Goal: Task Accomplishment & Management: Use online tool/utility

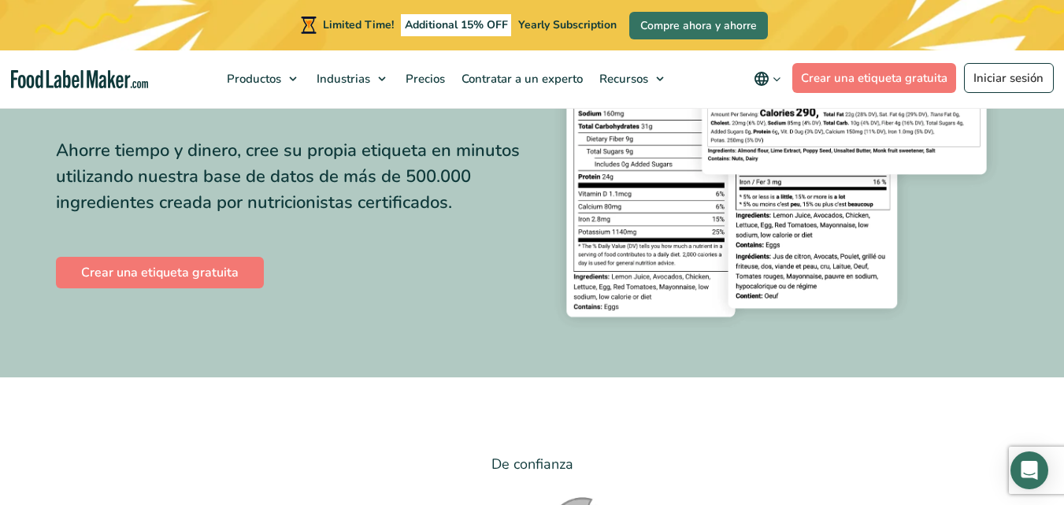
scroll to position [236, 0]
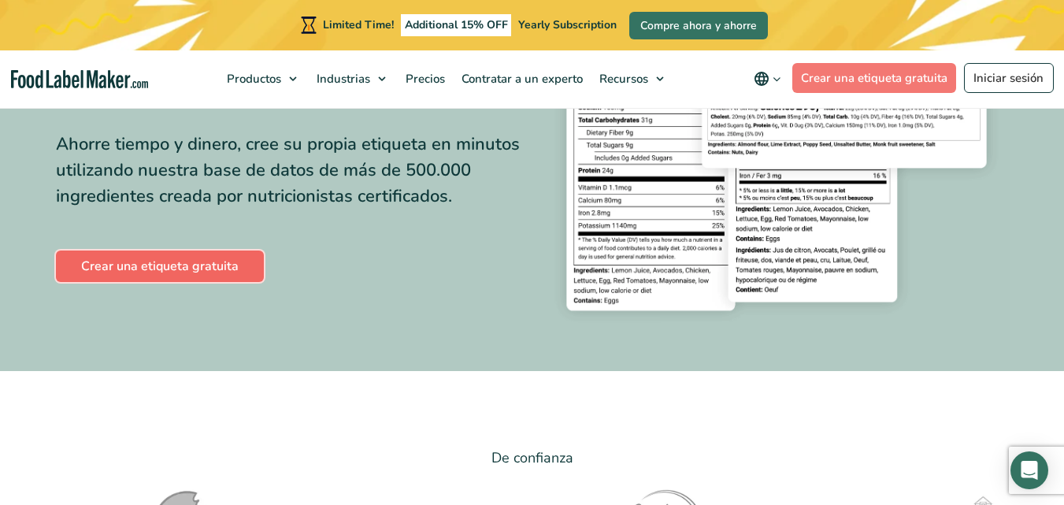
click at [174, 268] on link "Crear una etiqueta gratuita" at bounding box center [160, 265] width 208 height 31
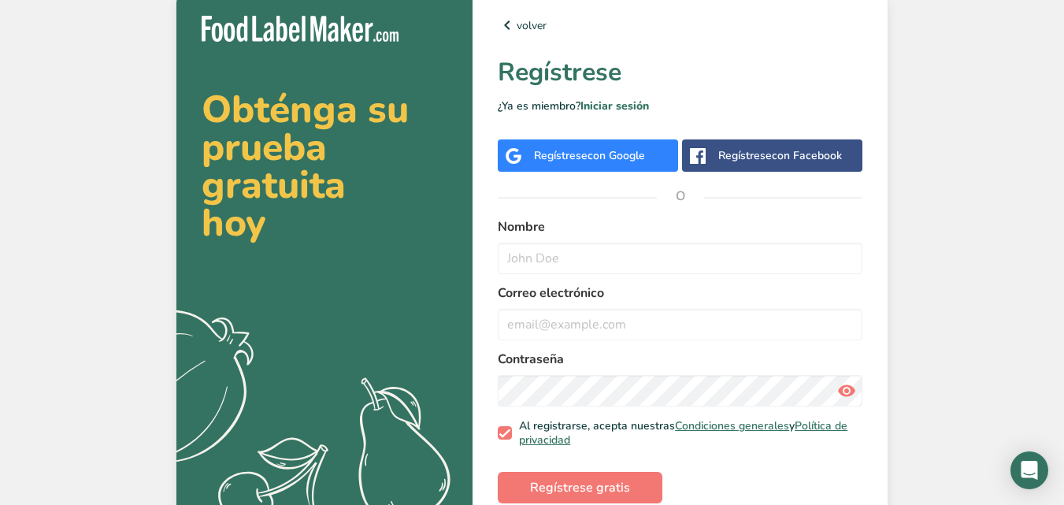
click at [588, 157] on span "con Google" at bounding box center [615, 155] width 57 height 15
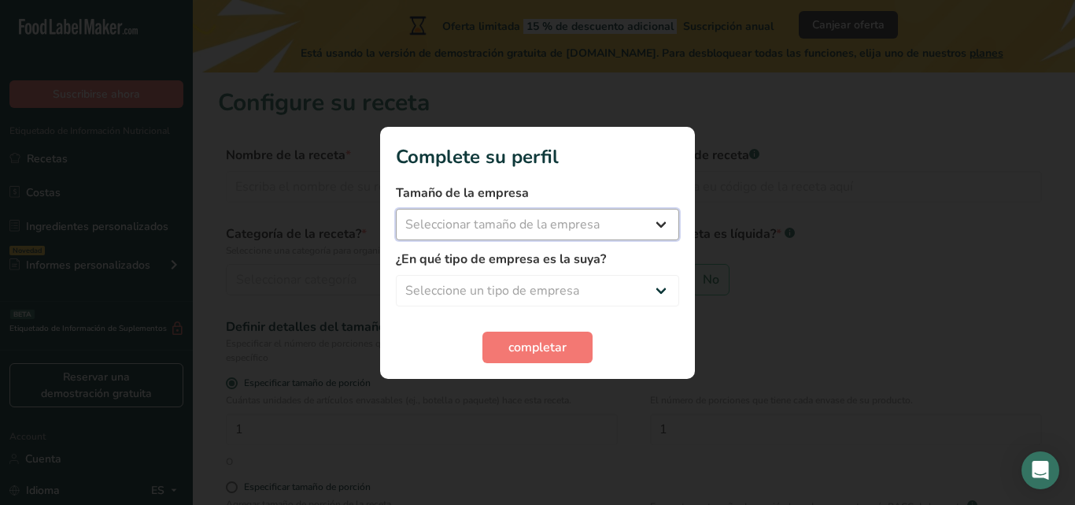
click at [664, 223] on select "Seleccionar tamaño de la empresa Menos de 10 empleados De 10 a 50 empleados De …" at bounding box center [537, 224] width 283 height 31
select select "1"
click at [396, 209] on select "Seleccionar tamaño de la empresa Menos de 10 empleados De 10 a 50 empleados De …" at bounding box center [537, 224] width 283 height 31
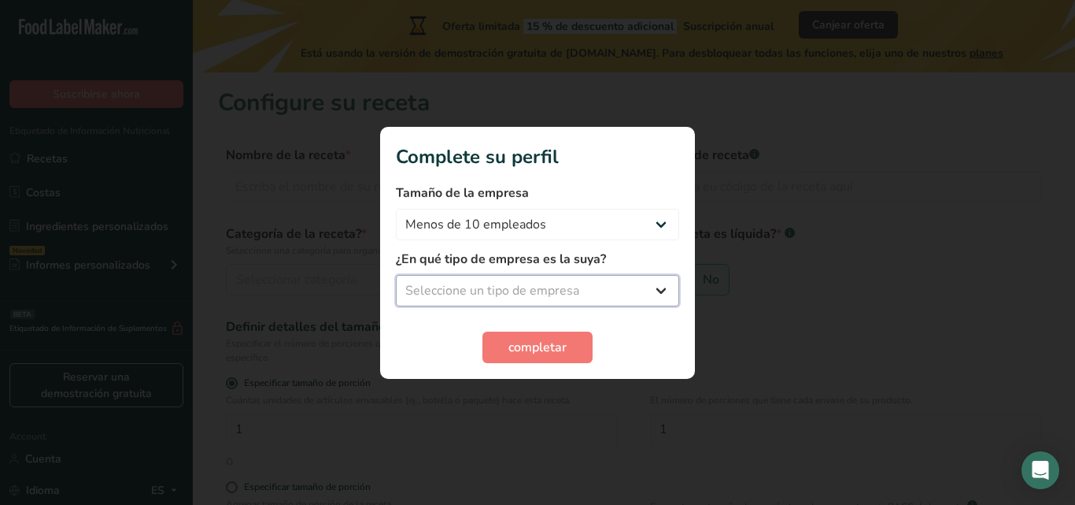
click at [661, 287] on select "Seleccione un tipo de empresa Fabricante de alimentos envasados Restaurante y c…" at bounding box center [537, 290] width 283 height 31
select select "1"
click at [396, 275] on select "Seleccione un tipo de empresa Fabricante de alimentos envasados Restaurante y c…" at bounding box center [537, 290] width 283 height 31
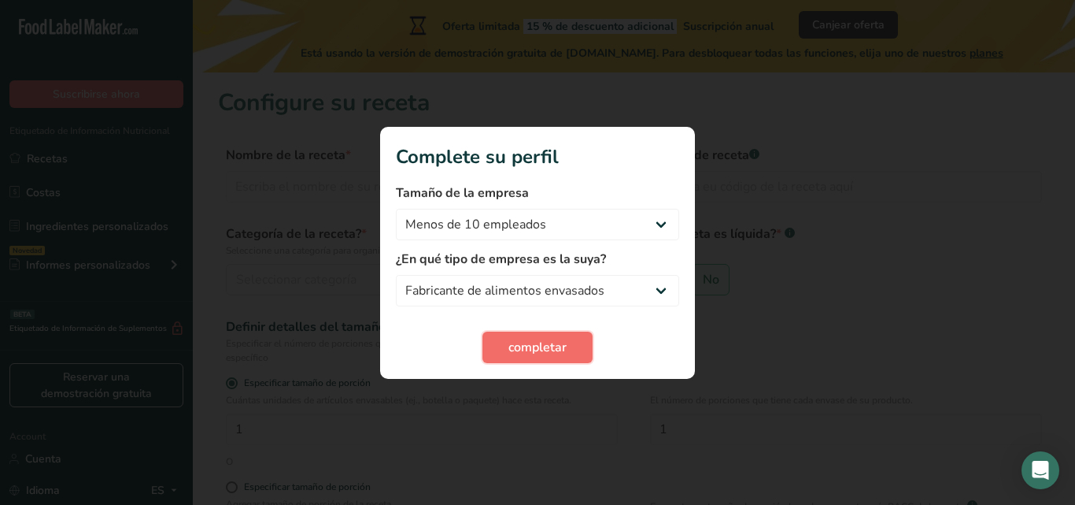
click at [546, 346] on span "completar" at bounding box center [538, 347] width 58 height 19
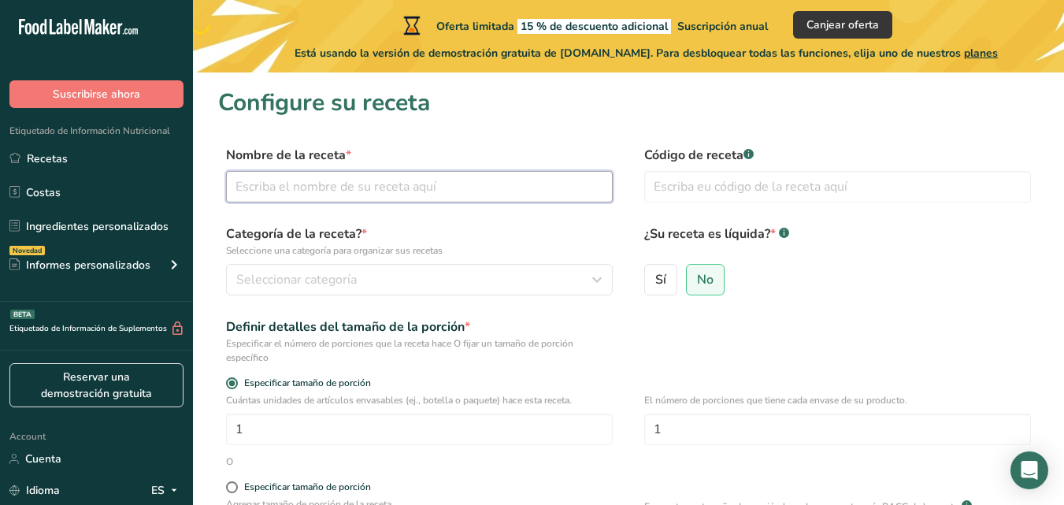
click at [274, 187] on input "text" at bounding box center [419, 186] width 387 height 31
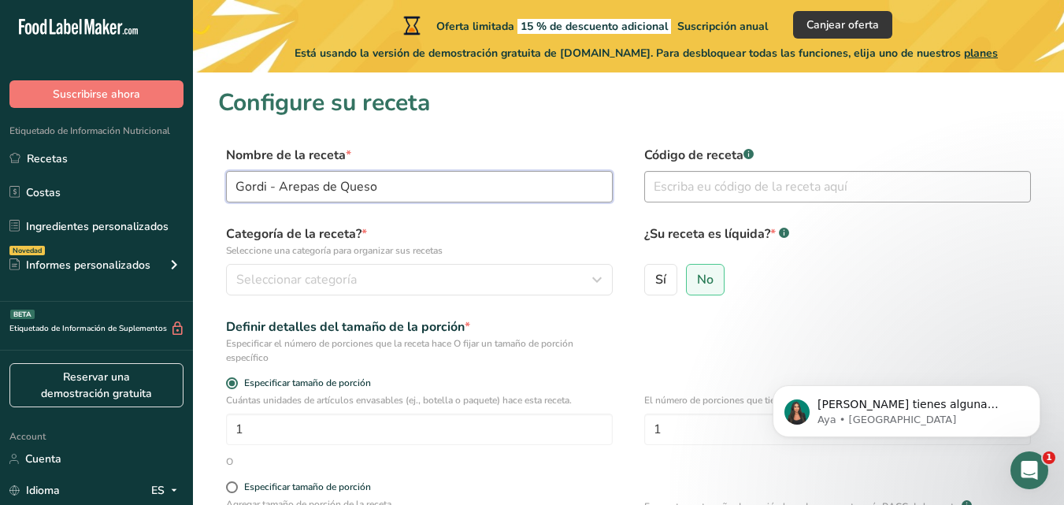
type input "Gordi - Arepas de Queso"
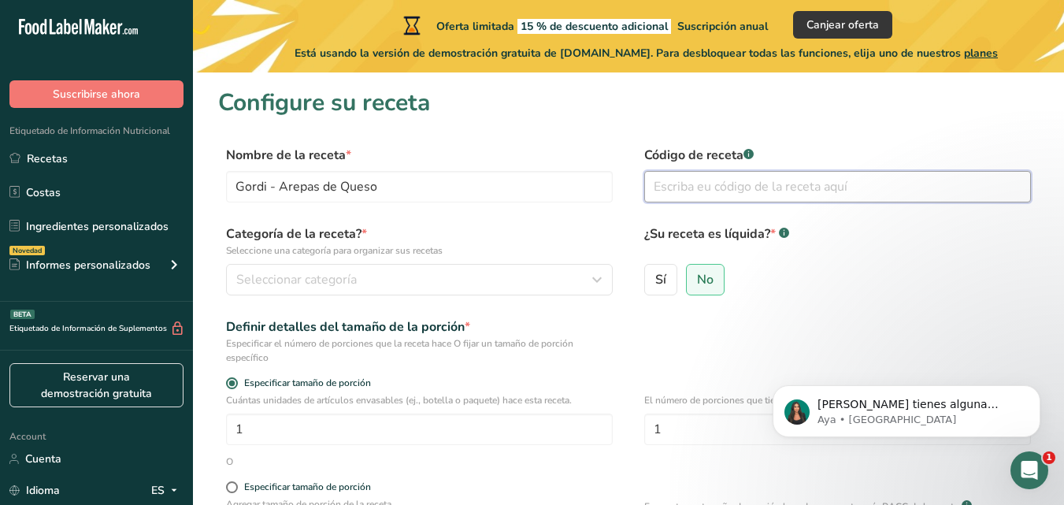
click at [658, 184] on input "text" at bounding box center [837, 186] width 387 height 31
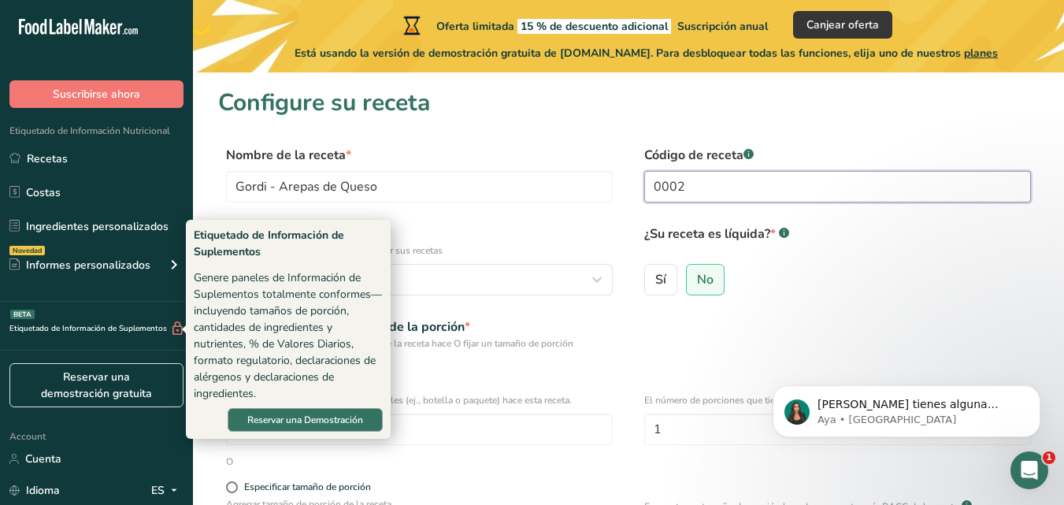
type input "0002"
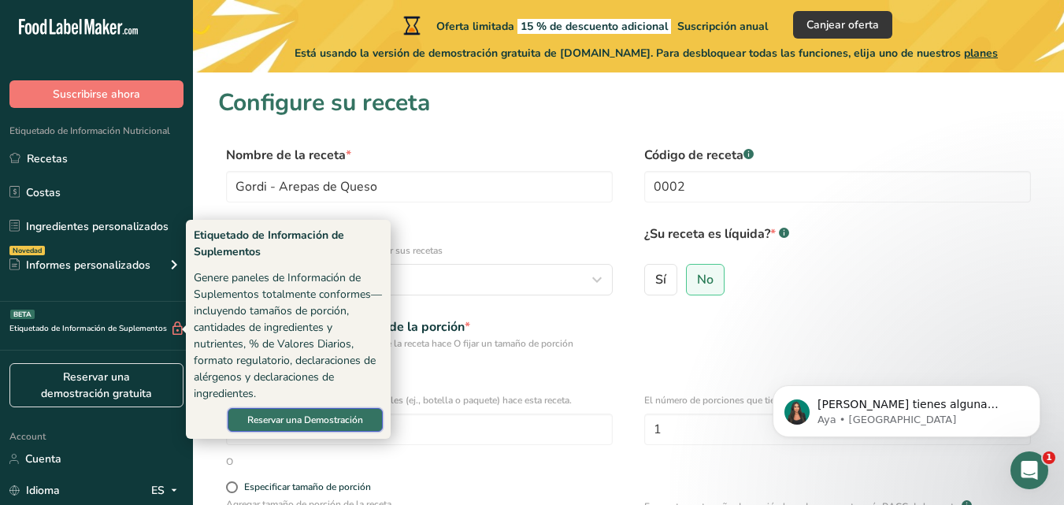
click at [301, 424] on span "Reservar una Demostración" at bounding box center [305, 420] width 116 height 14
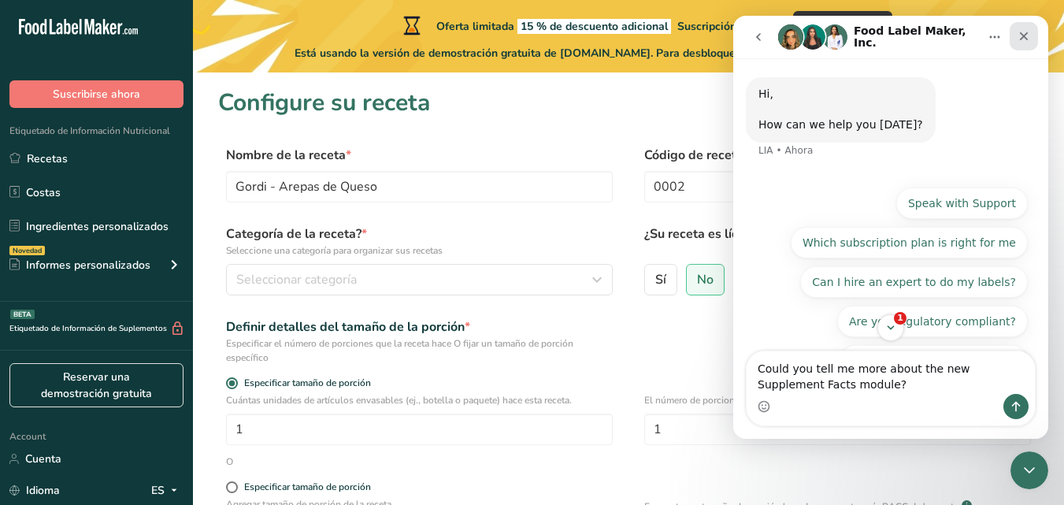
click at [1027, 38] on icon "Cerrar" at bounding box center [1023, 36] width 13 height 13
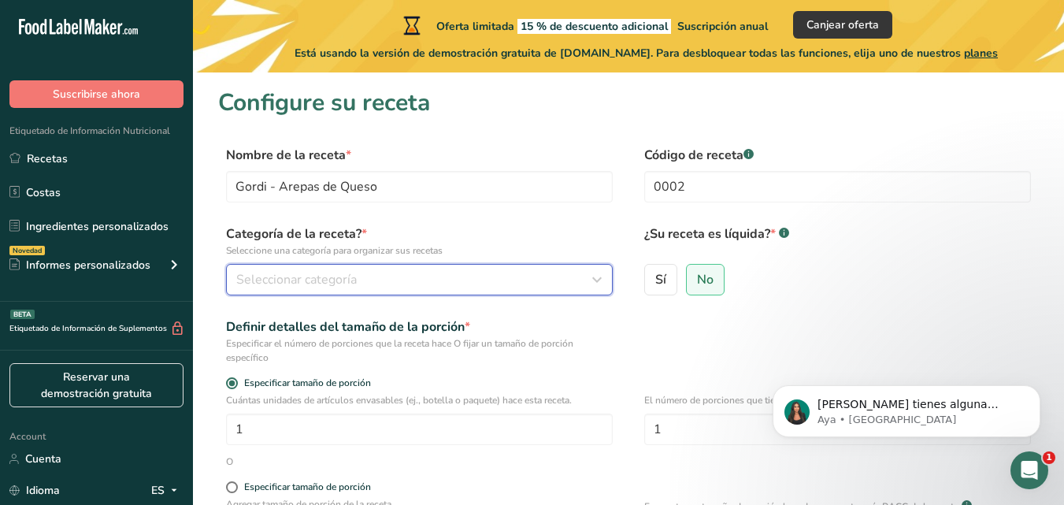
click at [267, 277] on span "Seleccionar categoría" at bounding box center [296, 279] width 120 height 19
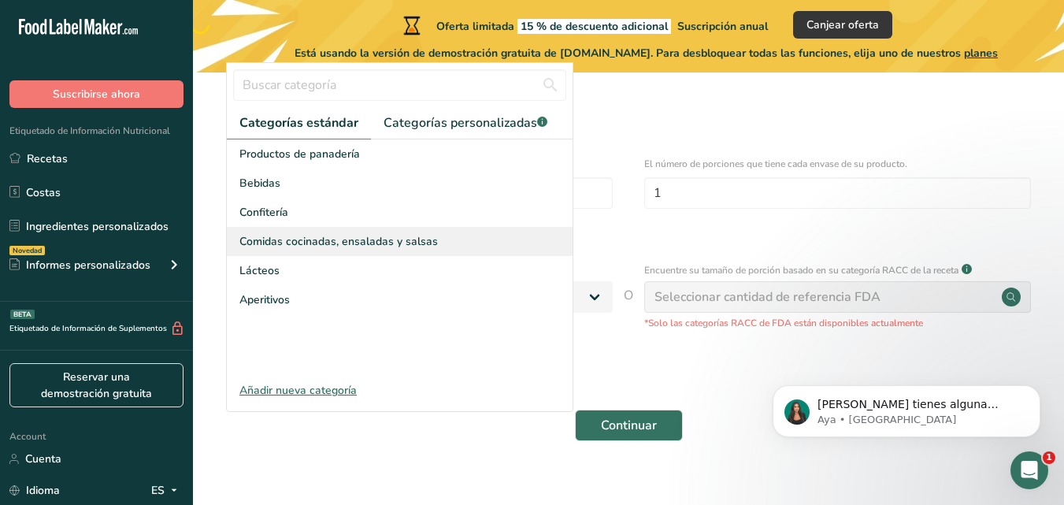
scroll to position [157, 0]
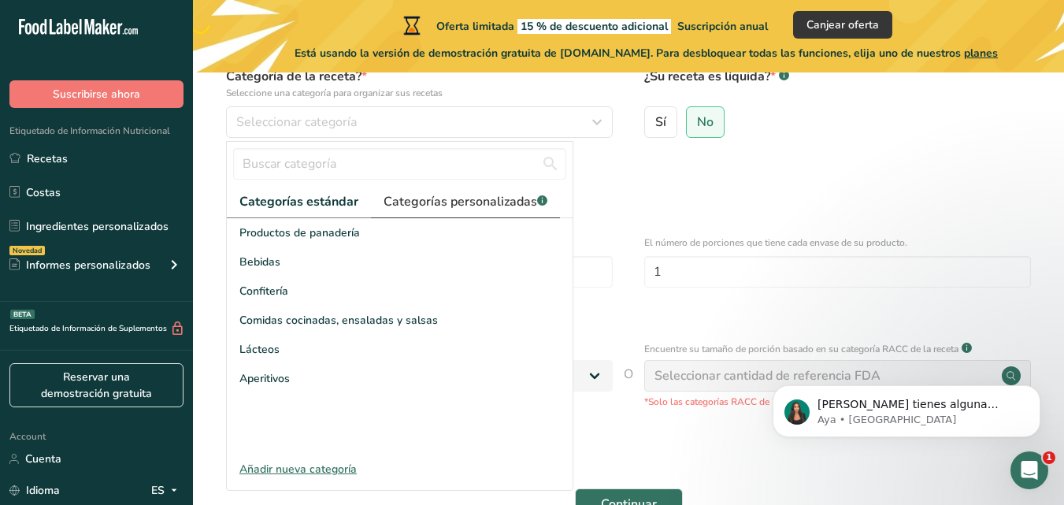
click at [435, 199] on span "Categorías personalizadas .a-a{fill:#347362;}.b-a{fill:#fff;}" at bounding box center [465, 201] width 164 height 19
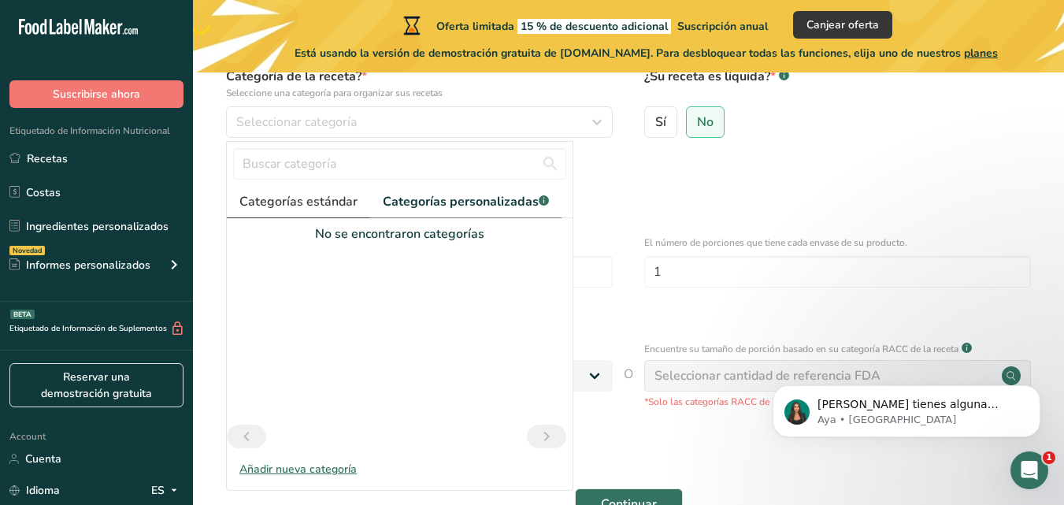
click at [298, 205] on span "Categorías estándar" at bounding box center [298, 201] width 118 height 19
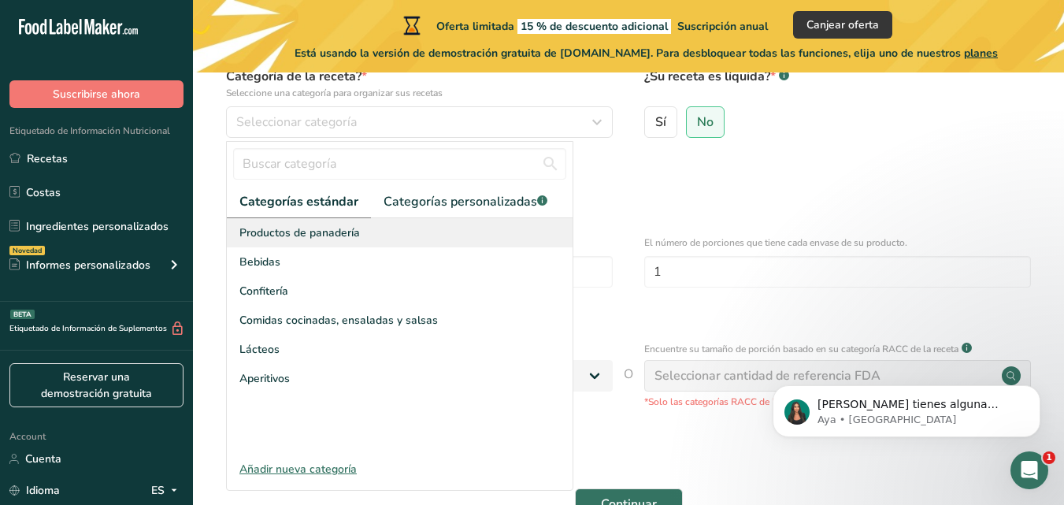
click at [253, 234] on span "Productos de panadería" at bounding box center [299, 232] width 120 height 17
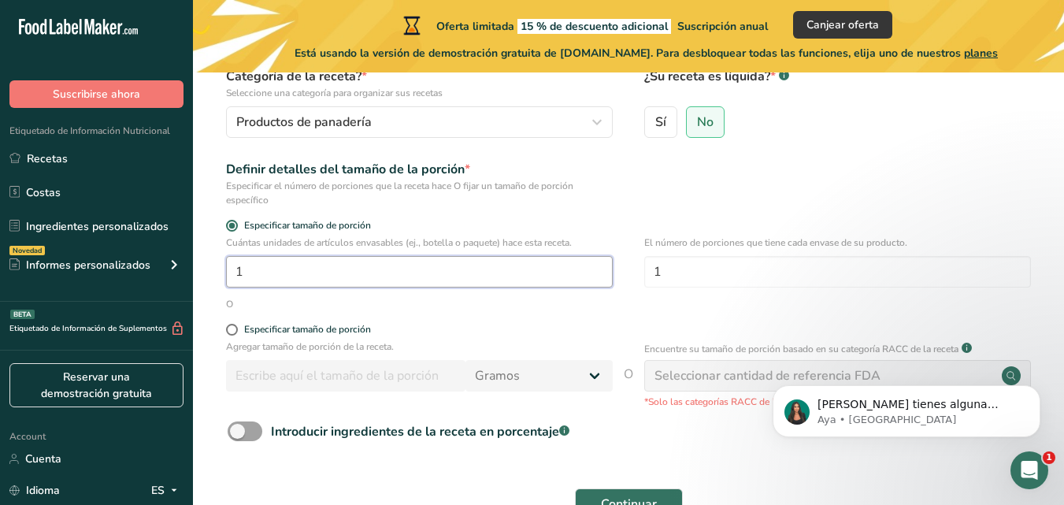
click at [365, 272] on input "1" at bounding box center [419, 271] width 387 height 31
type input "5"
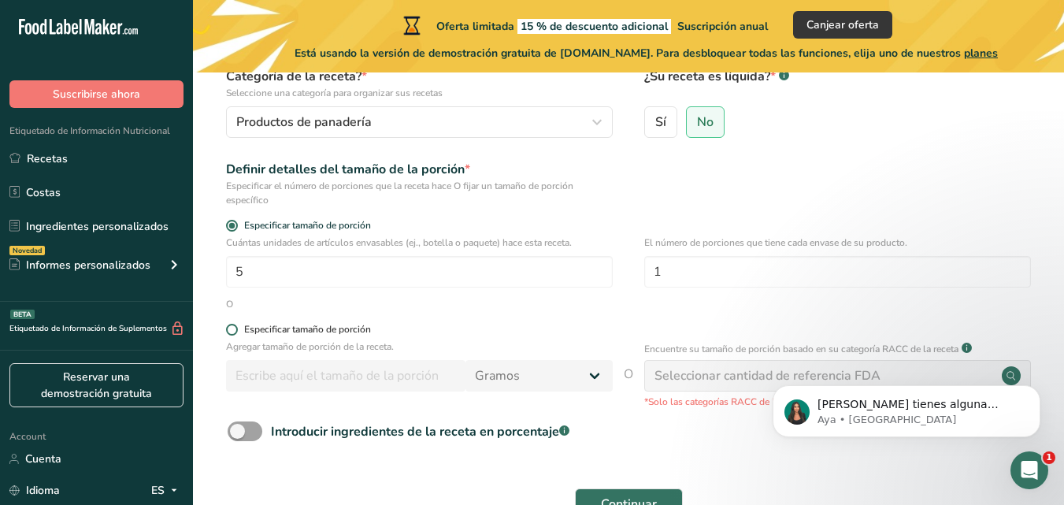
click at [232, 333] on span at bounding box center [232, 330] width 12 height 12
click at [232, 333] on input "Especificar tamaño de porción" at bounding box center [231, 329] width 10 height 10
radio input "true"
radio input "false"
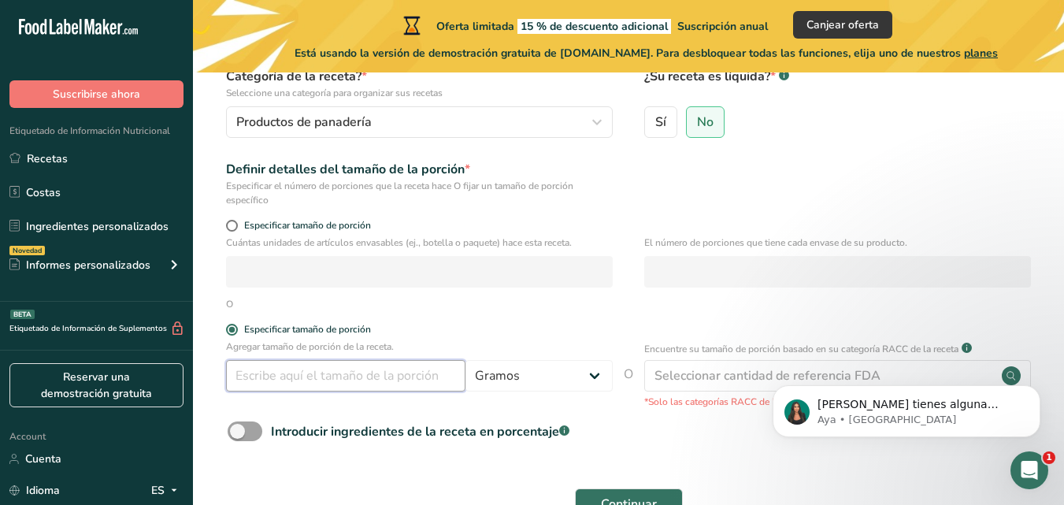
click at [333, 377] on input "number" at bounding box center [345, 375] width 239 height 31
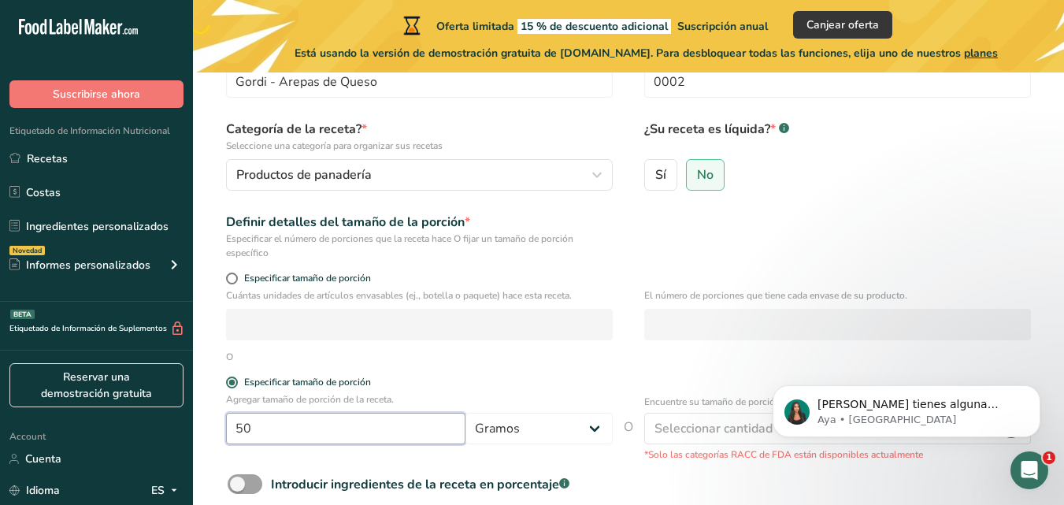
scroll to position [79, 0]
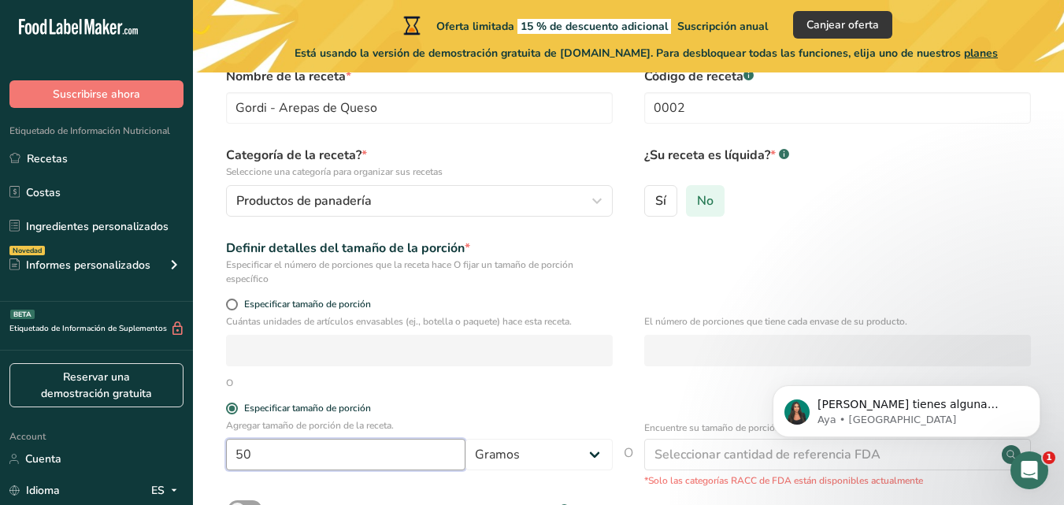
type input "50"
drag, startPoint x: 702, startPoint y: 201, endPoint x: 724, endPoint y: 219, distance: 27.9
click at [703, 201] on span "No" at bounding box center [705, 201] width 17 height 16
click at [697, 201] on input "No" at bounding box center [692, 200] width 10 height 10
click at [232, 303] on span at bounding box center [232, 304] width 12 height 12
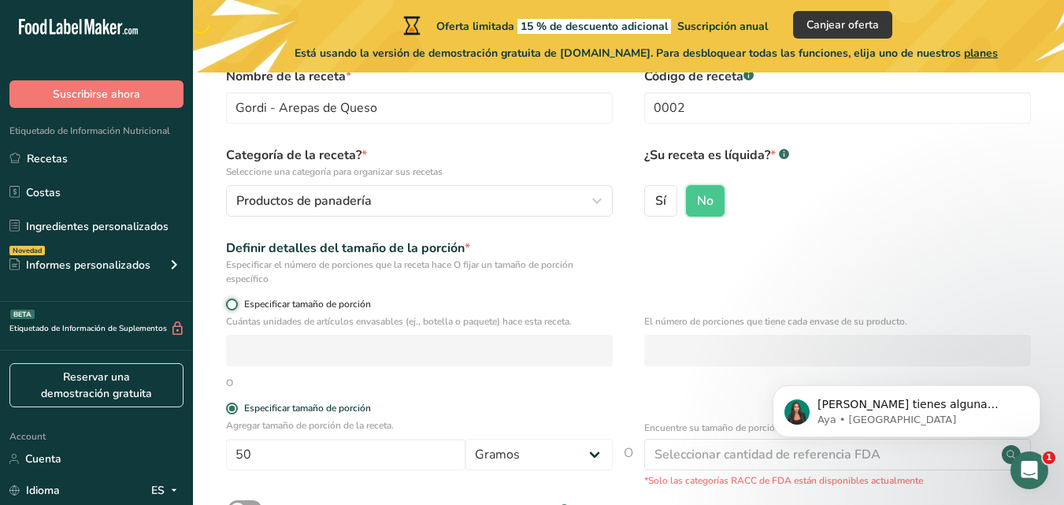
click at [232, 303] on input "Especificar tamaño de porción" at bounding box center [231, 304] width 10 height 10
radio input "true"
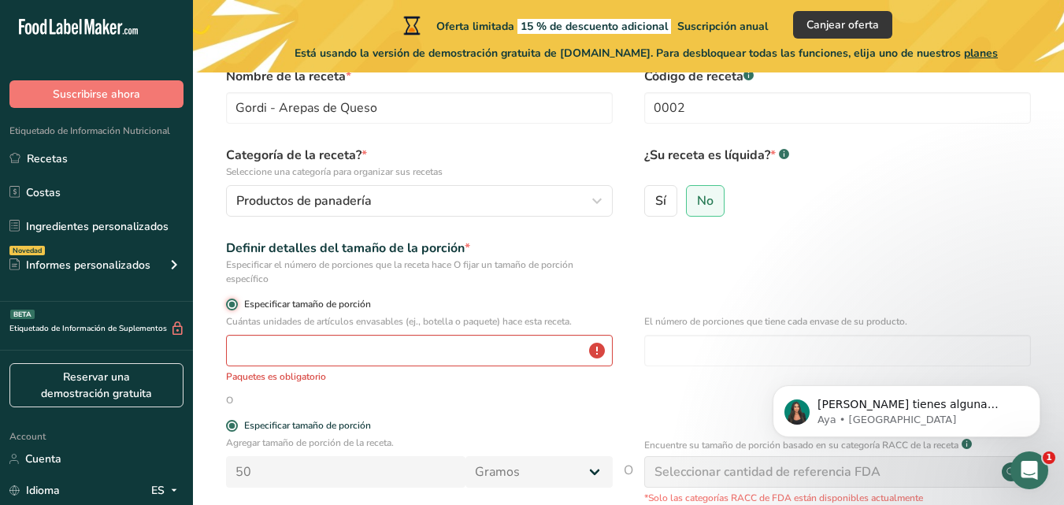
radio input "false"
click at [299, 351] on input "number" at bounding box center [419, 350] width 387 height 31
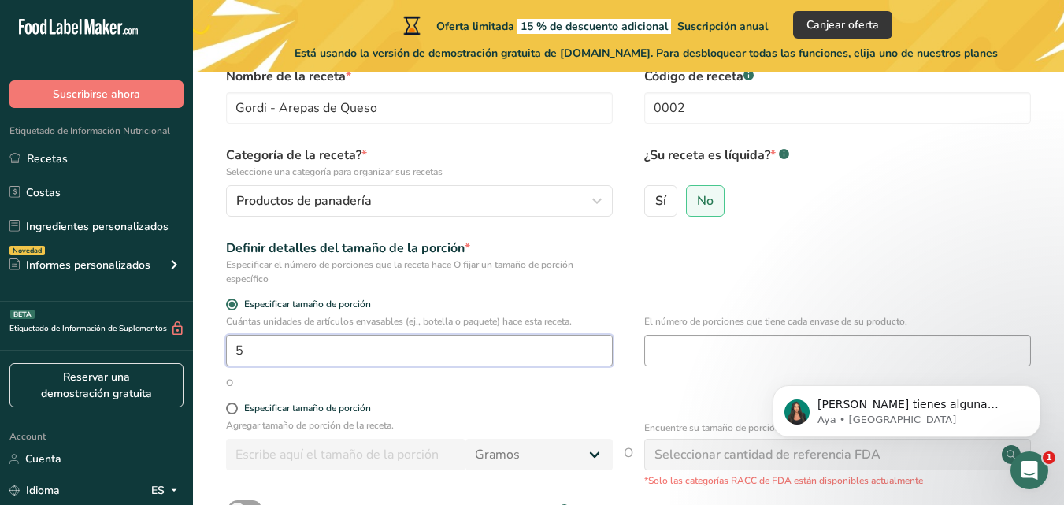
type input "5"
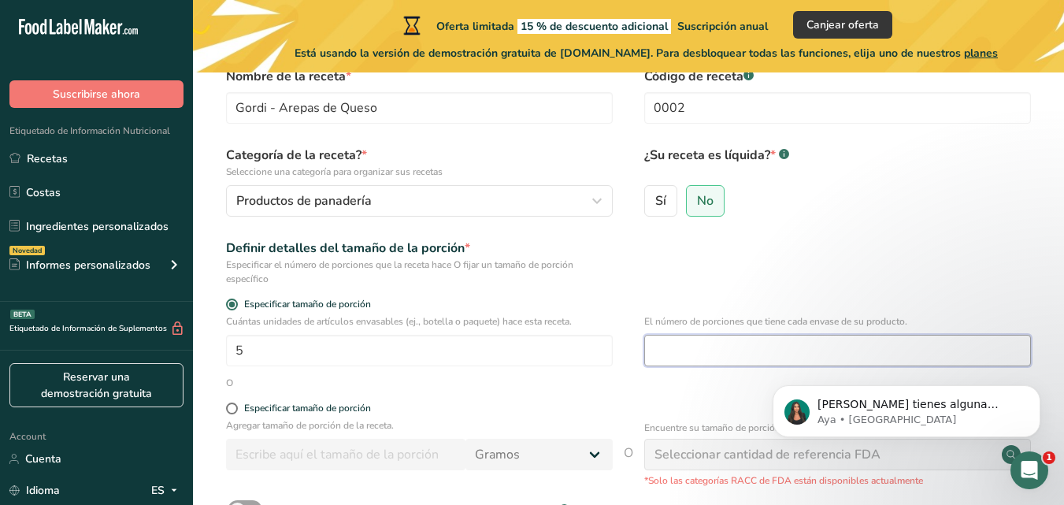
click at [690, 347] on input "number" at bounding box center [837, 350] width 387 height 31
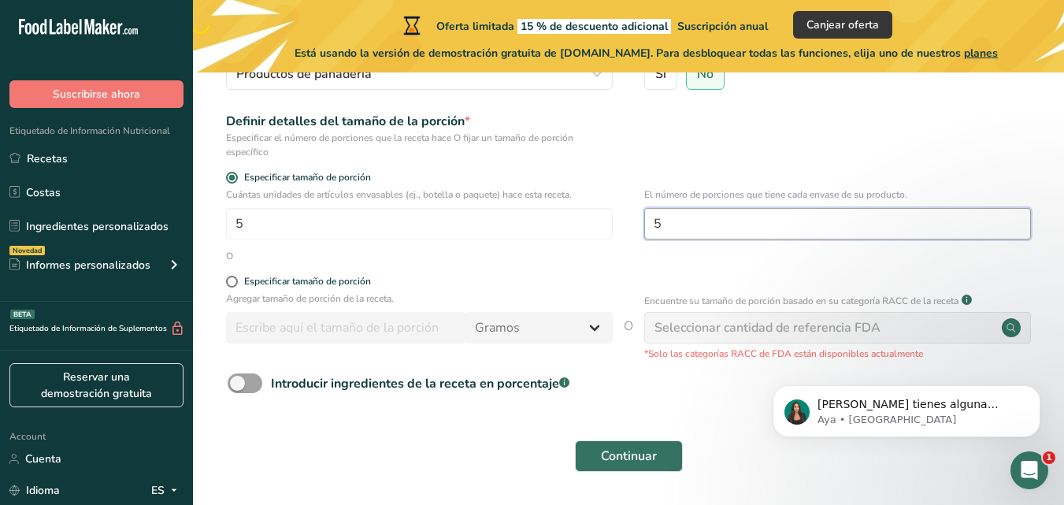
scroll to position [236, 0]
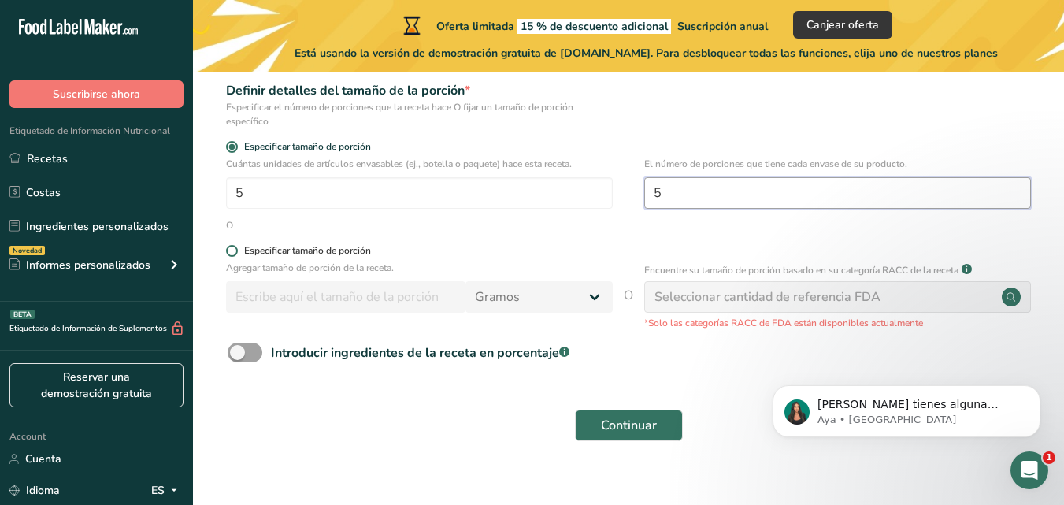
type input "5"
click at [231, 251] on span at bounding box center [232, 251] width 12 height 12
click at [231, 251] on input "Especificar tamaño de porción" at bounding box center [231, 251] width 10 height 10
radio input "true"
radio input "false"
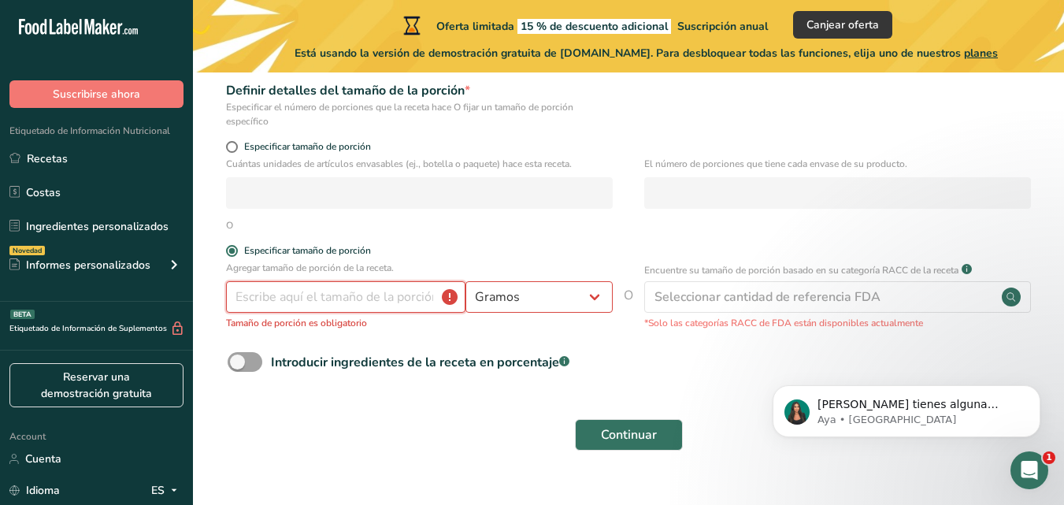
click at [271, 295] on input "number" at bounding box center [345, 296] width 239 height 31
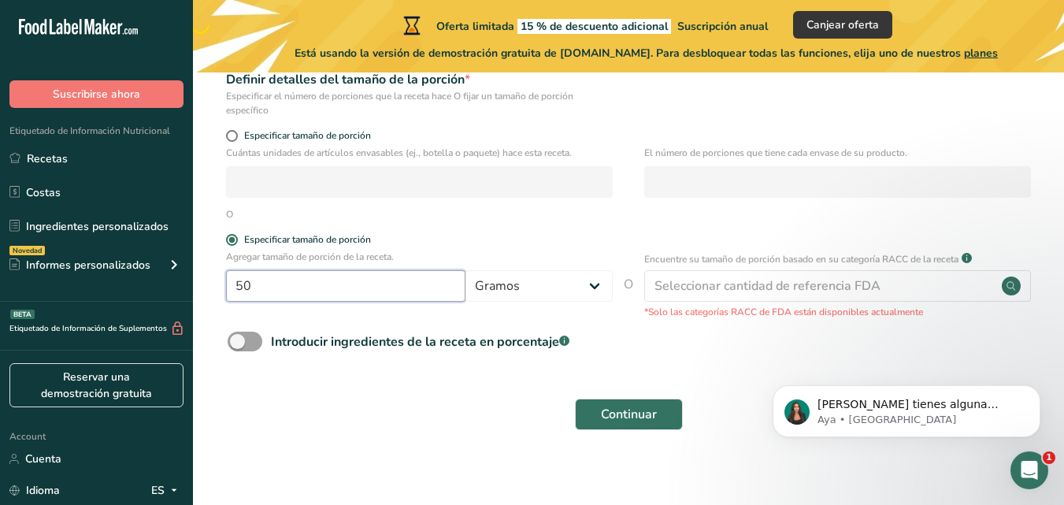
scroll to position [257, 0]
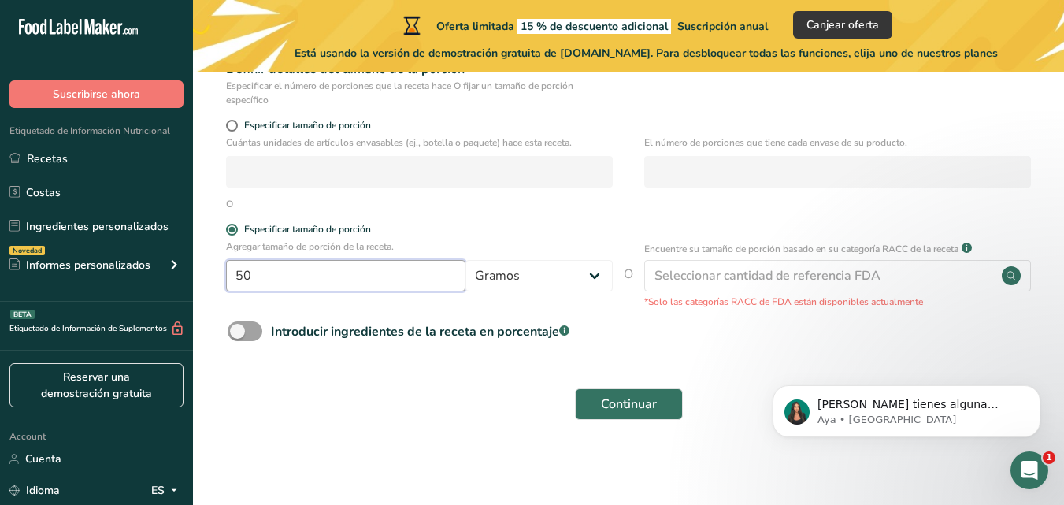
type input "50"
click at [229, 122] on span at bounding box center [232, 126] width 12 height 12
click at [229, 122] on input "Especificar tamaño de porción" at bounding box center [231, 125] width 10 height 10
radio input "true"
radio input "false"
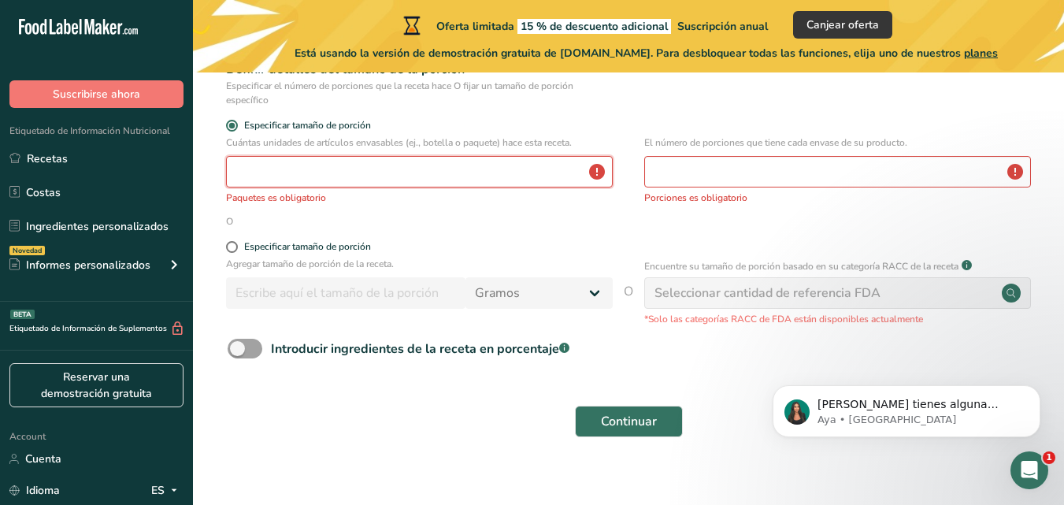
click at [257, 175] on input "number" at bounding box center [419, 171] width 387 height 31
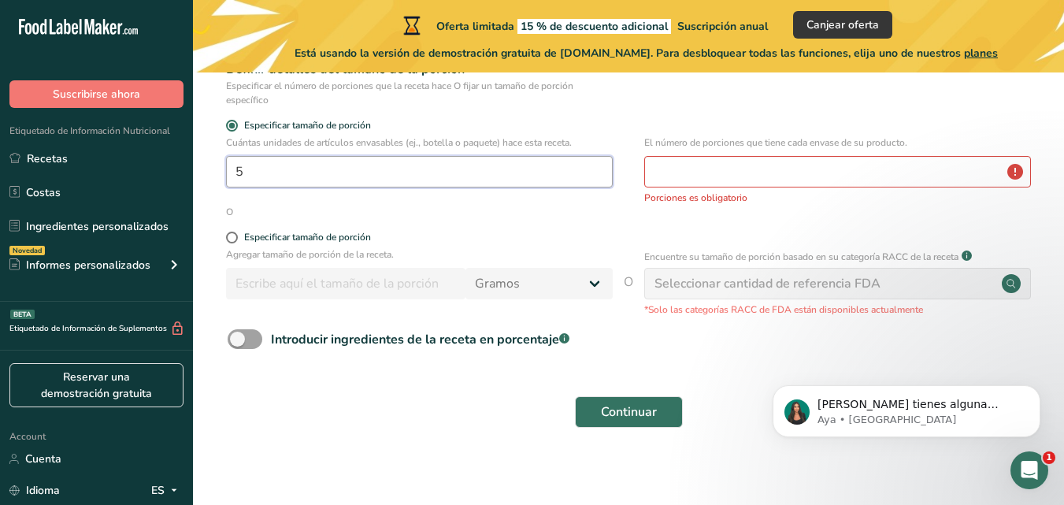
type input "5"
click at [657, 164] on input "number" at bounding box center [837, 171] width 387 height 31
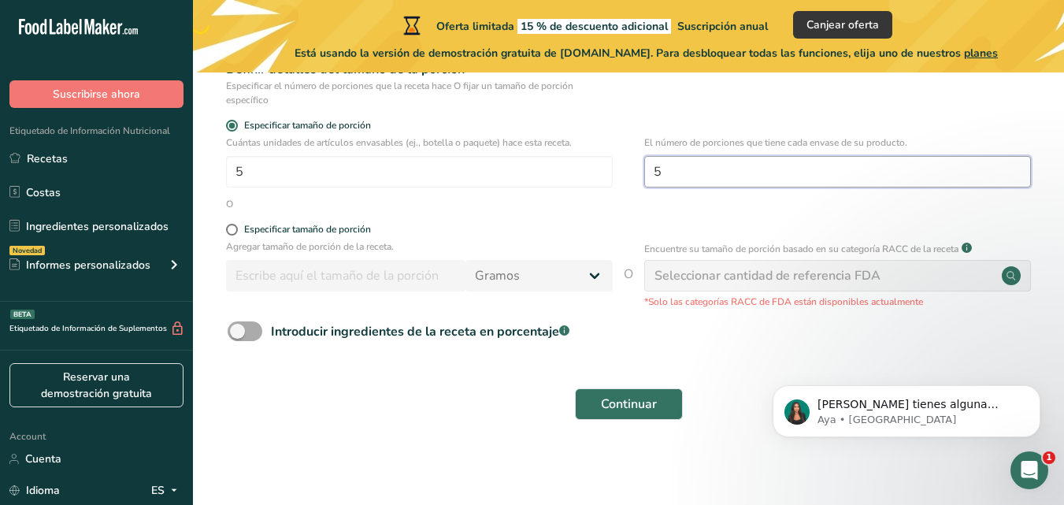
type input "5"
click at [255, 331] on span at bounding box center [245, 331] width 35 height 20
click at [238, 331] on input "Introducir ingredientes de la receta en porcentaje .a-a{fill:#347362;}.b-a{fill…" at bounding box center [233, 331] width 10 height 10
checkbox input "true"
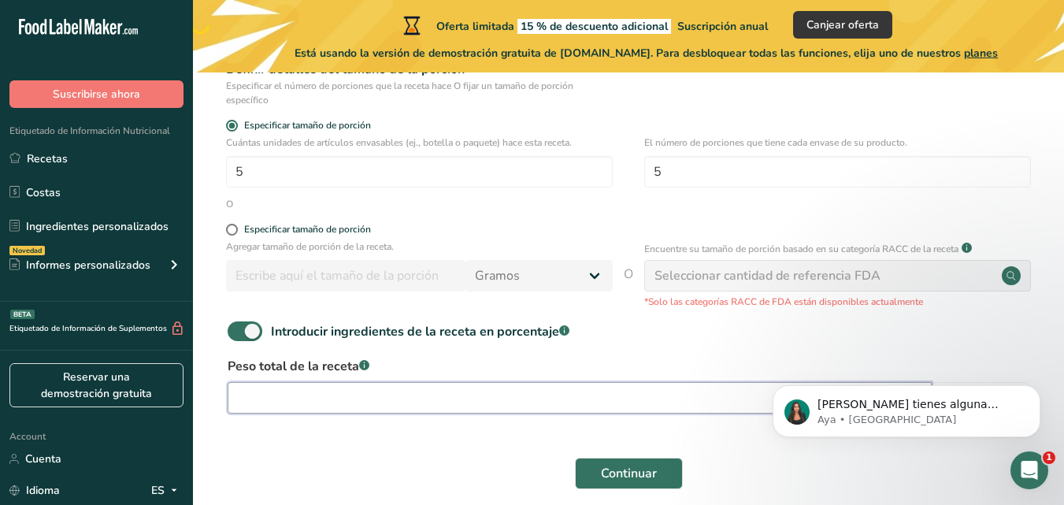
click at [265, 398] on input "number" at bounding box center [580, 397] width 704 height 31
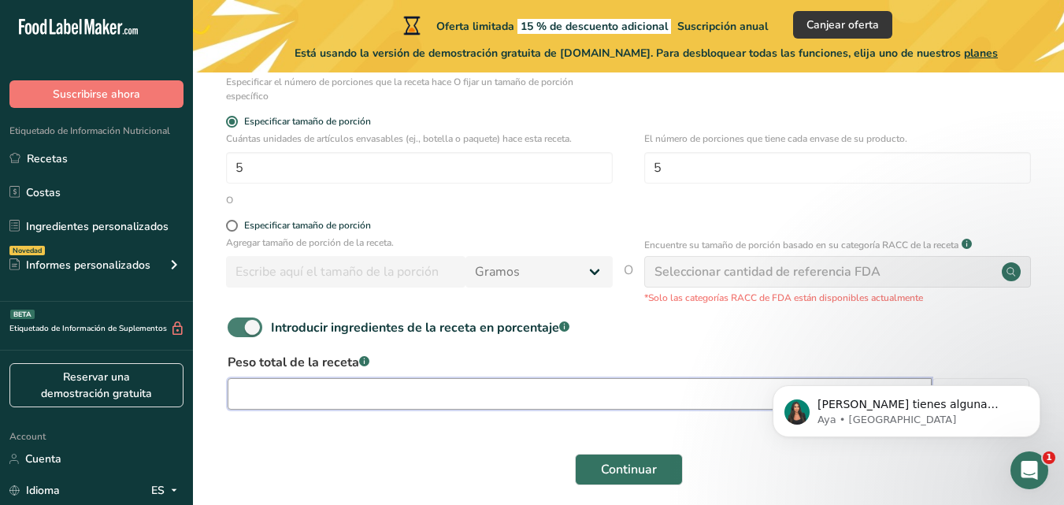
scroll to position [327, 0]
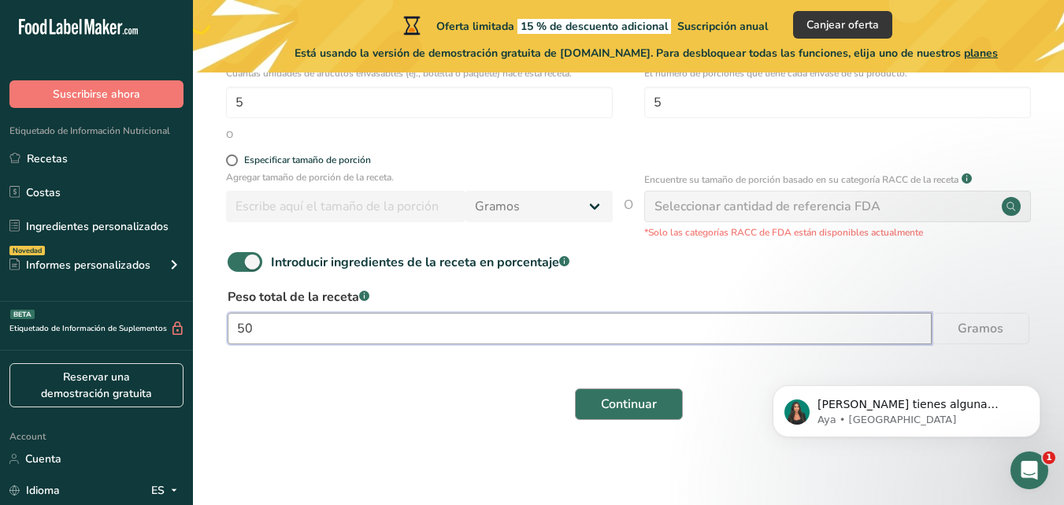
type input "50"
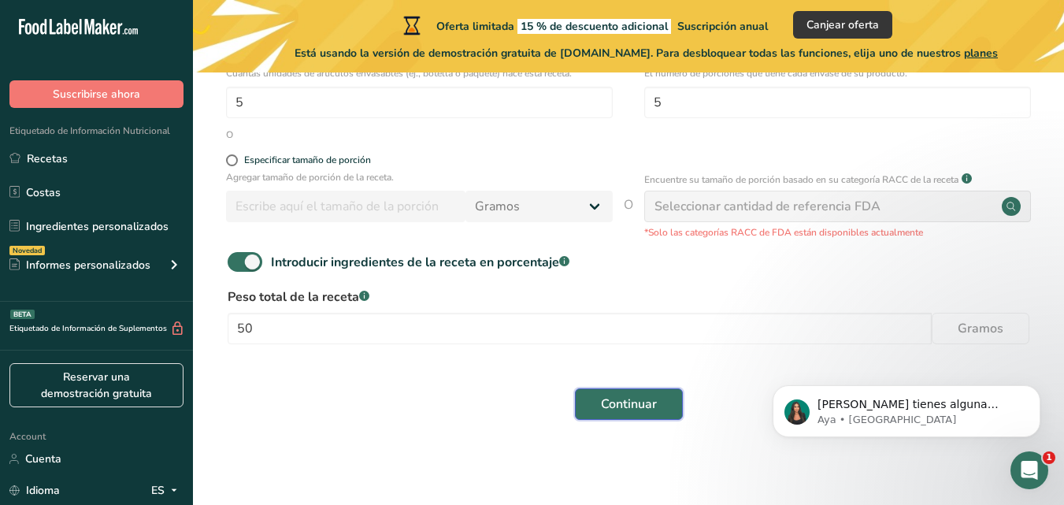
click at [631, 400] on span "Continuar" at bounding box center [629, 403] width 56 height 19
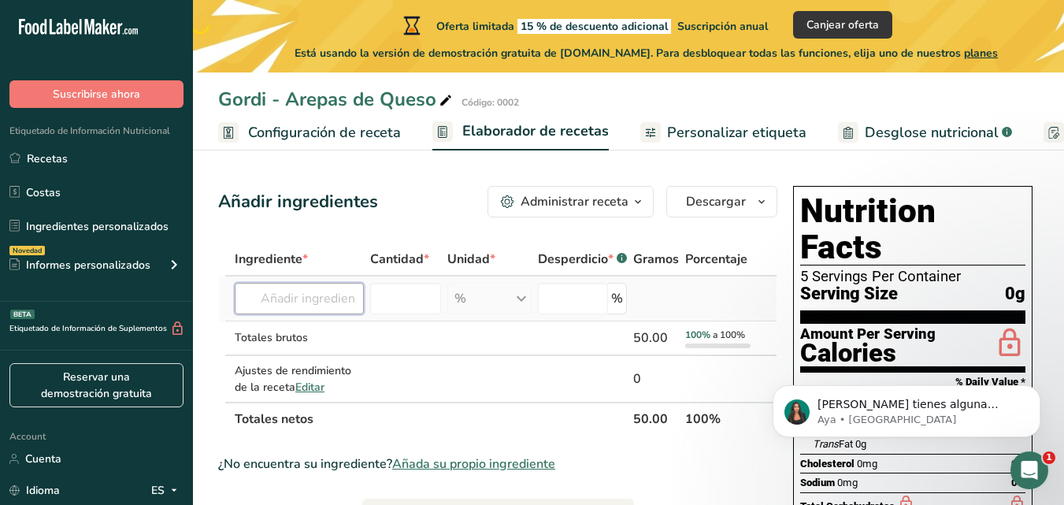
click at [268, 297] on input "text" at bounding box center [299, 298] width 129 height 31
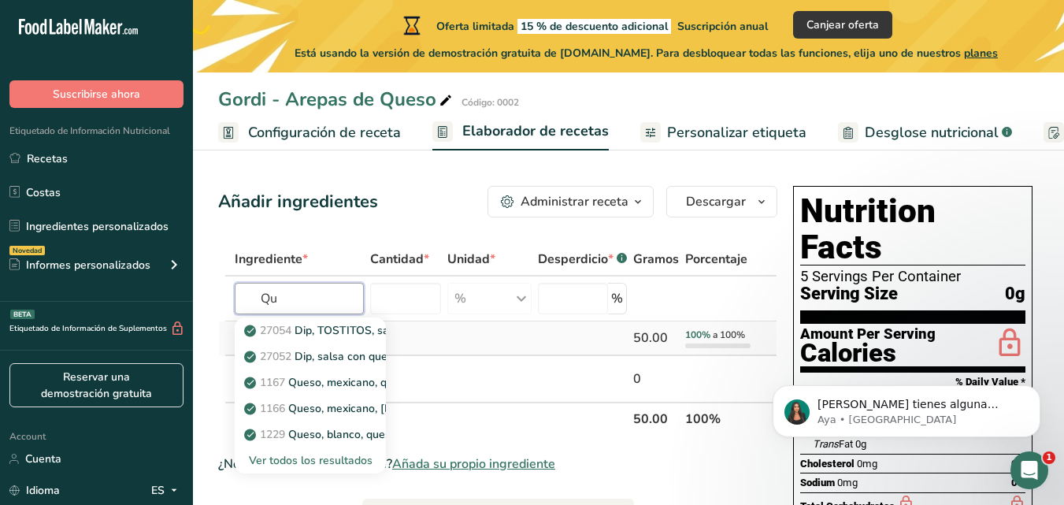
type input "Q"
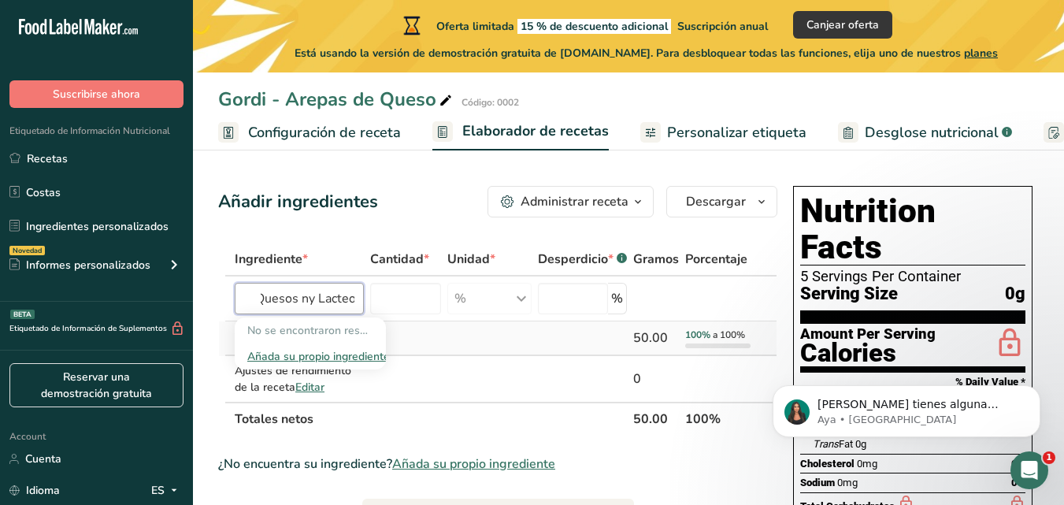
scroll to position [0, 12]
type input "Quesos ny Lacteos"
click at [419, 292] on input "number" at bounding box center [405, 298] width 71 height 31
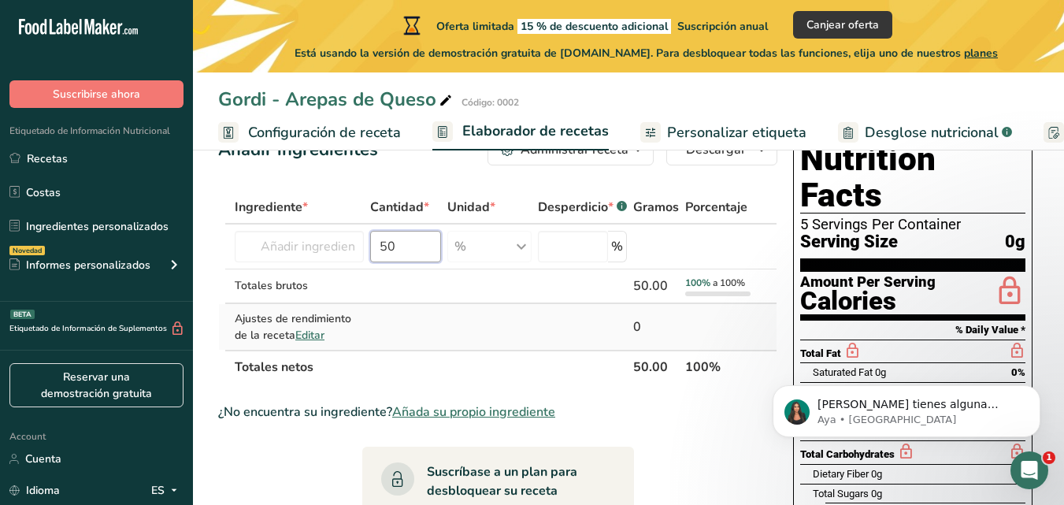
scroll to position [79, 0]
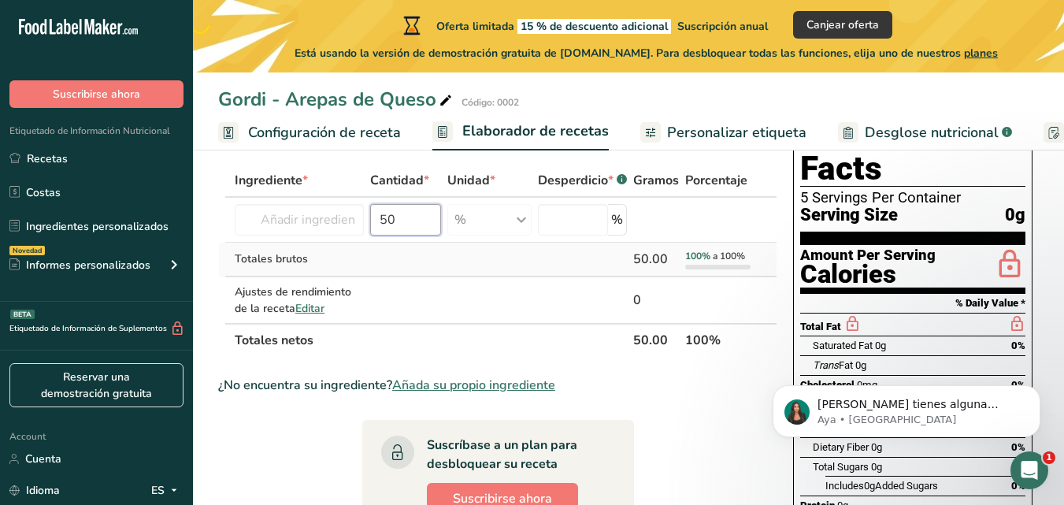
type input "50"
click at [384, 262] on td at bounding box center [405, 259] width 77 height 35
click at [313, 220] on input "text" at bounding box center [299, 219] width 129 height 31
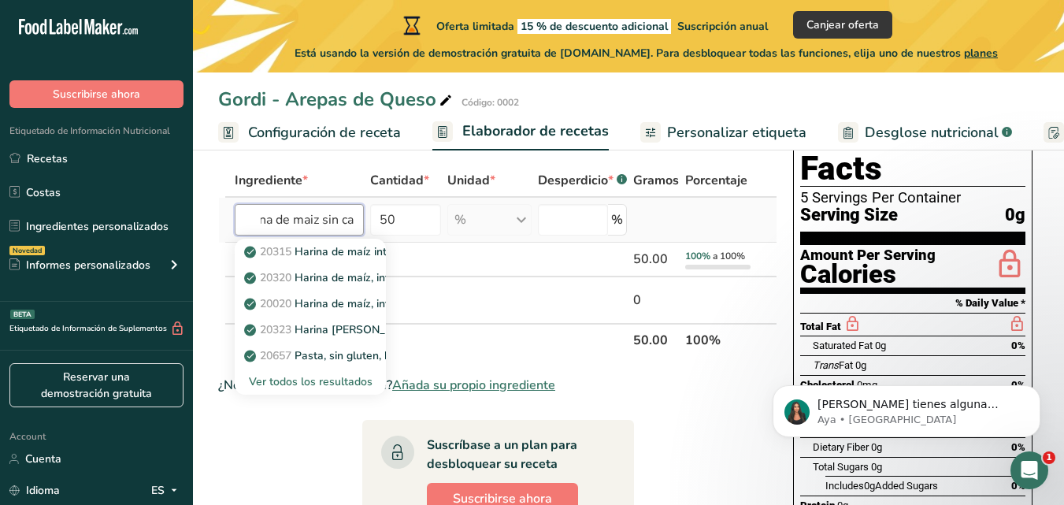
scroll to position [0, 28]
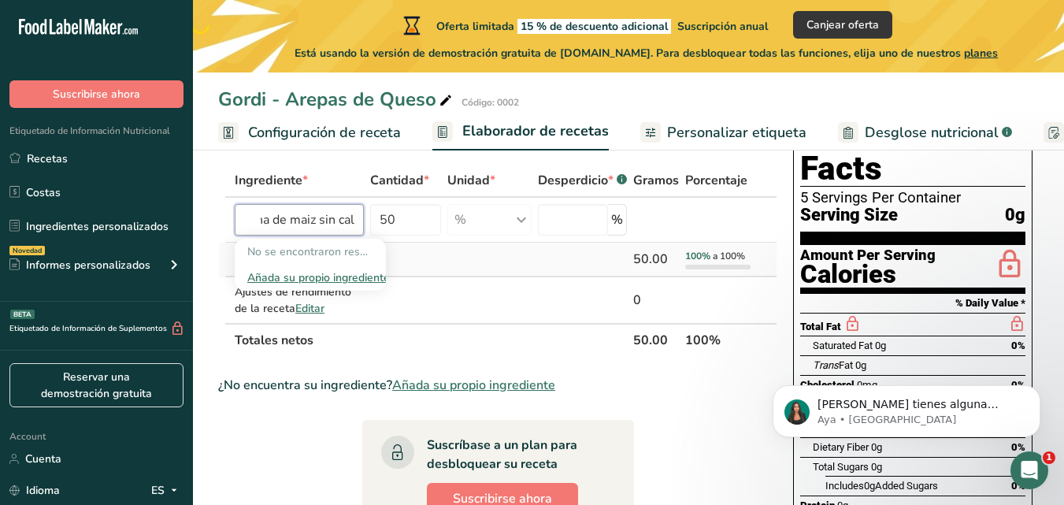
type input "Harina de maiz sin cal"
drag, startPoint x: 441, startPoint y: 254, endPoint x: 464, endPoint y: 251, distance: 23.0
click at [441, 254] on td at bounding box center [405, 259] width 77 height 35
click at [328, 220] on input "text" at bounding box center [299, 219] width 129 height 31
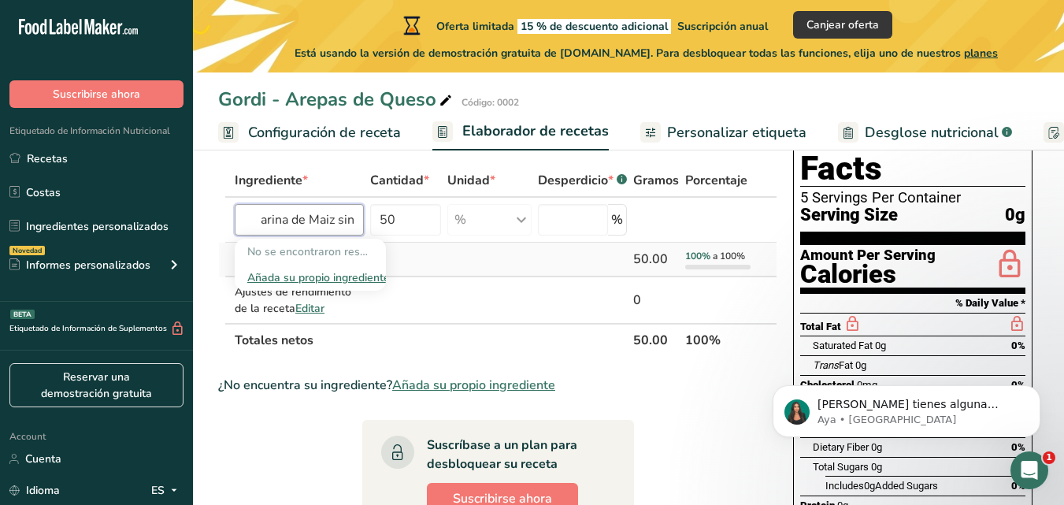
scroll to position [0, 13]
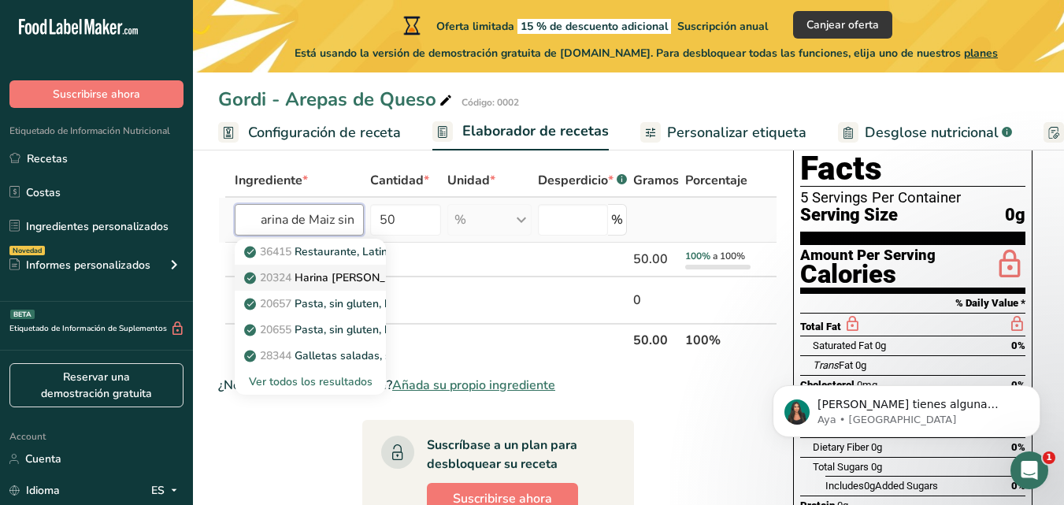
type input "Harina de Maiz sin"
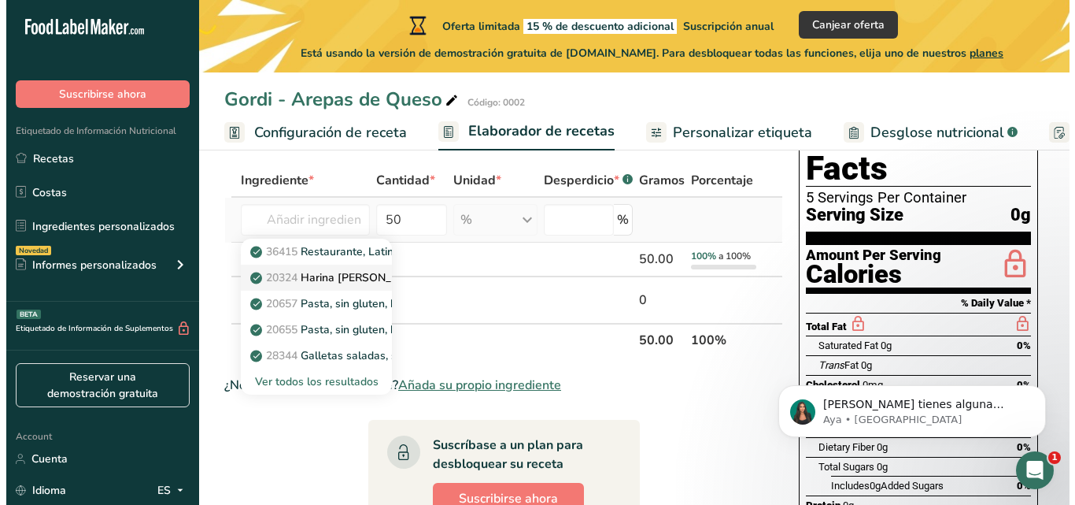
scroll to position [0, 0]
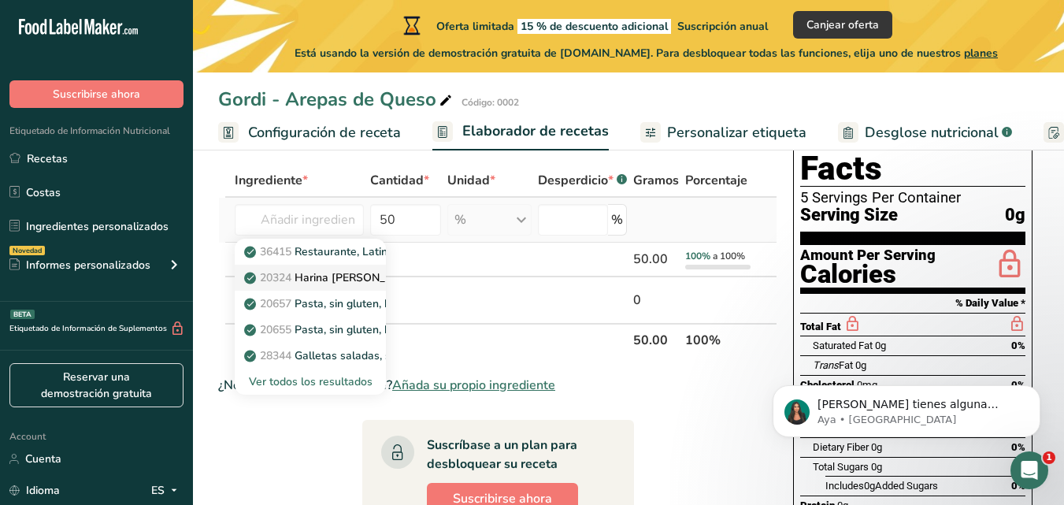
click at [333, 276] on p "20324 Harina [PERSON_NAME], con levadura, sin harina, con harina [PERSON_NAME] …" at bounding box center [525, 277] width 556 height 17
type input "Cornmeal, white, self-rising, bolted, with wheat flour added, enriched"
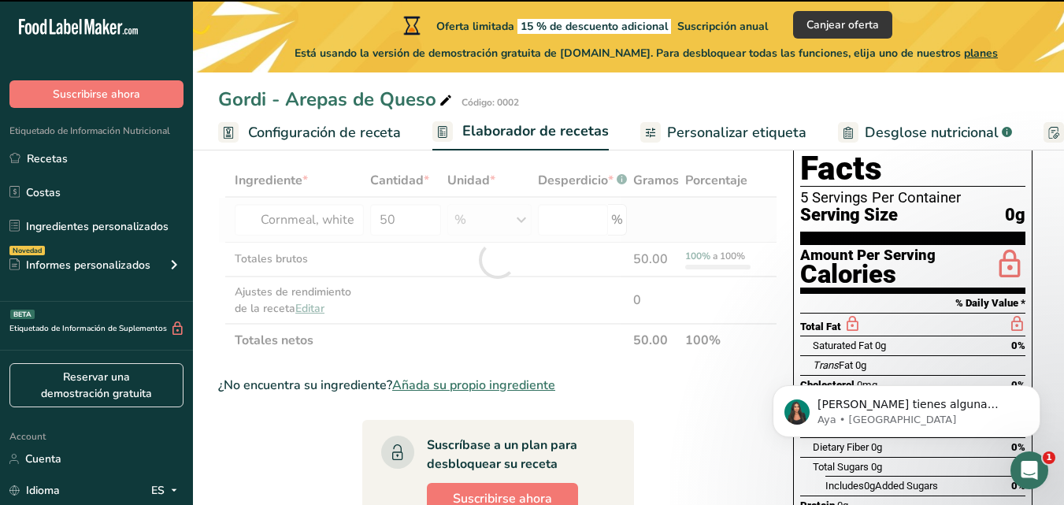
type input "0"
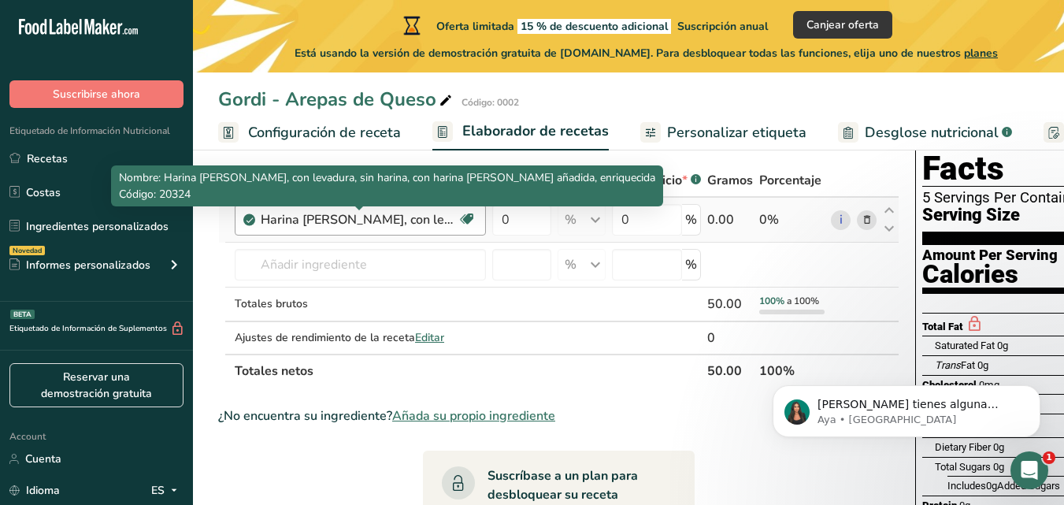
click at [391, 220] on div "Harina [PERSON_NAME], con levadura, sin harina, con harina [PERSON_NAME] añadid…" at bounding box center [359, 219] width 197 height 19
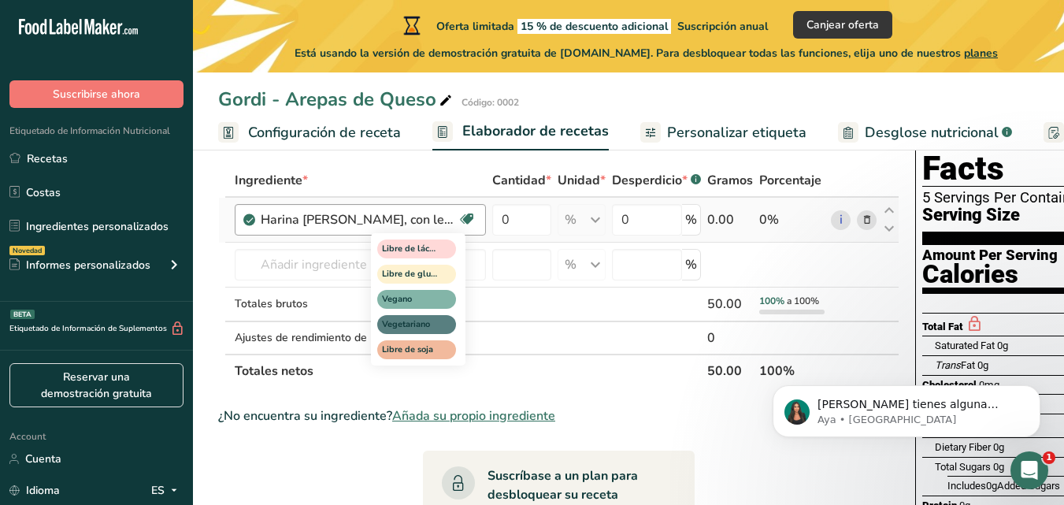
click at [466, 217] on icon at bounding box center [467, 219] width 16 height 24
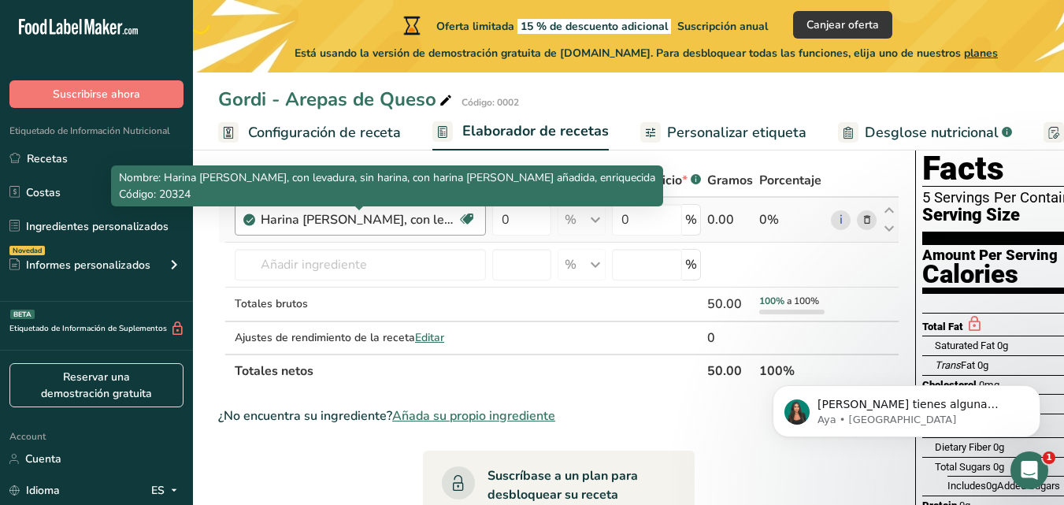
click at [368, 220] on div "Harina [PERSON_NAME], con levadura, sin harina, con harina [PERSON_NAME] añadid…" at bounding box center [359, 219] width 197 height 19
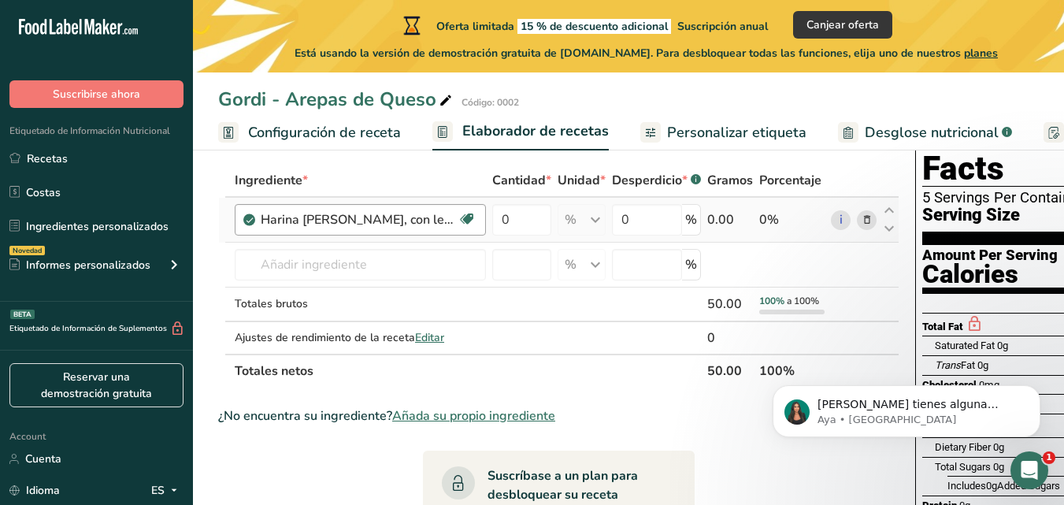
click at [398, 217] on div "Harina [PERSON_NAME], con levadura, sin harina, con harina [PERSON_NAME] añadid…" at bounding box center [359, 219] width 197 height 19
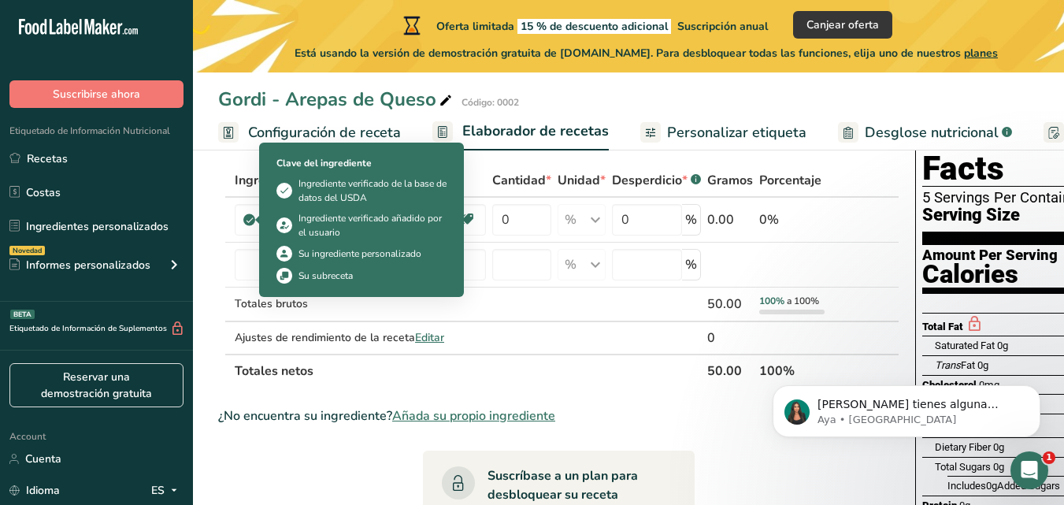
drag, startPoint x: 248, startPoint y: 220, endPoint x: 281, endPoint y: 245, distance: 41.6
click at [249, 220] on icon at bounding box center [249, 220] width 9 height 14
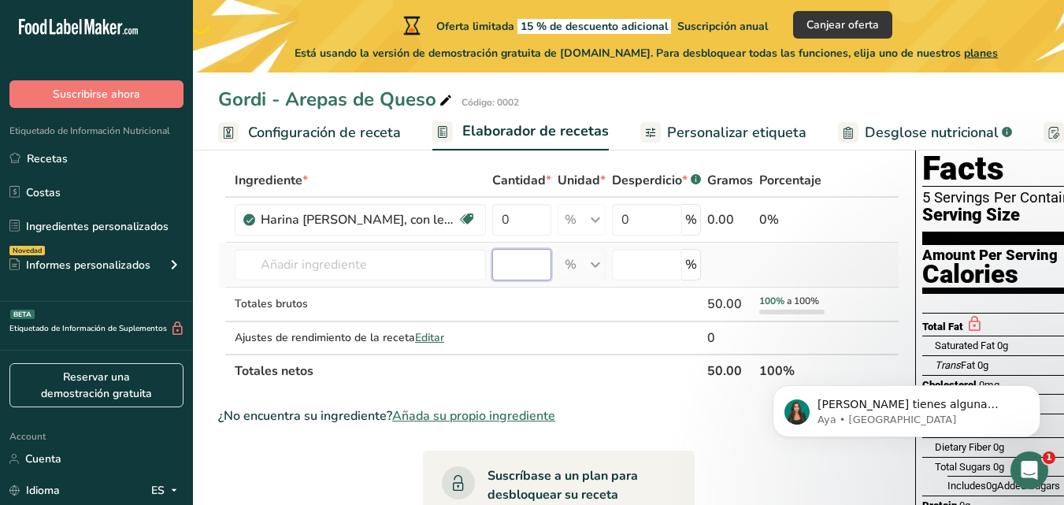
click at [502, 272] on input "number" at bounding box center [521, 264] width 59 height 31
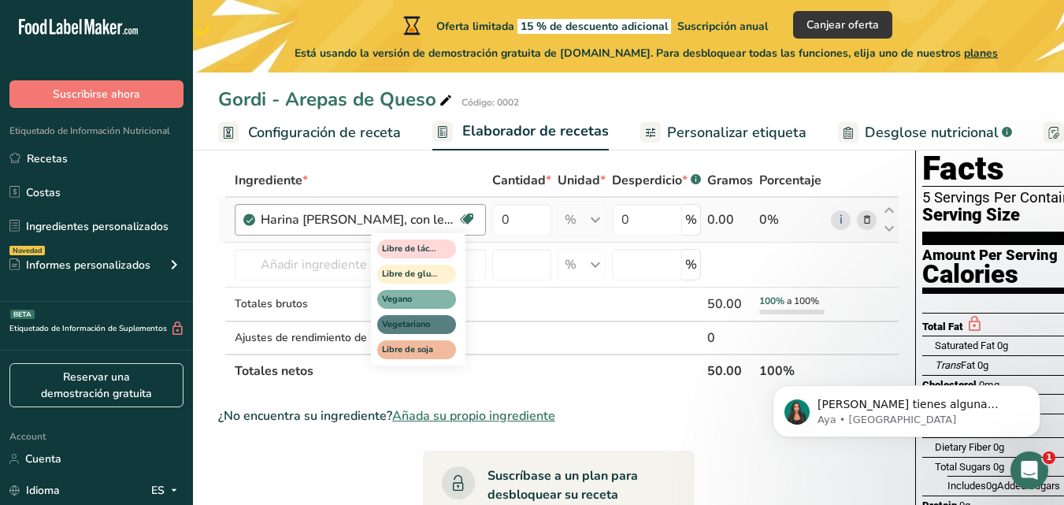
click at [465, 217] on icon at bounding box center [467, 219] width 16 height 24
click at [469, 217] on icon at bounding box center [467, 219] width 16 height 24
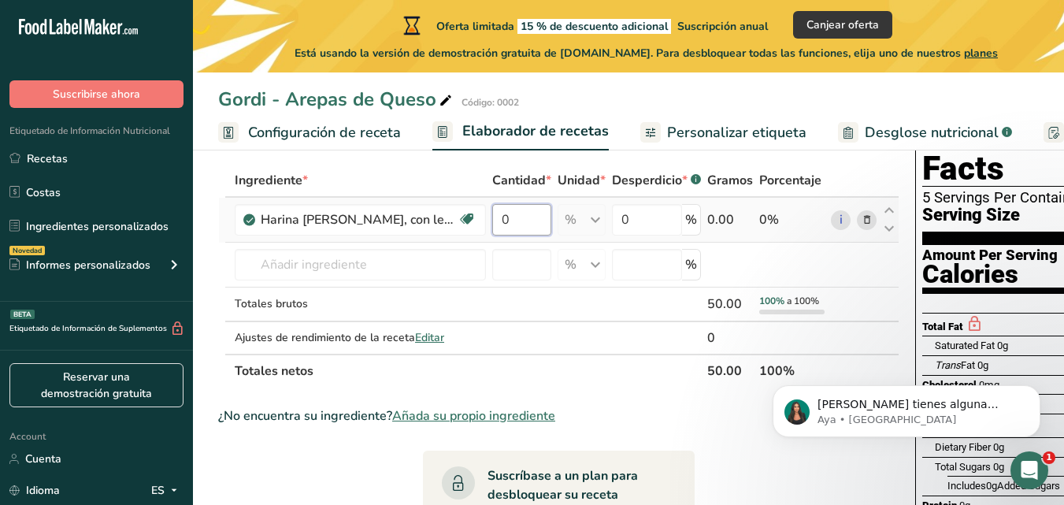
click at [511, 220] on input "0" at bounding box center [521, 219] width 59 height 31
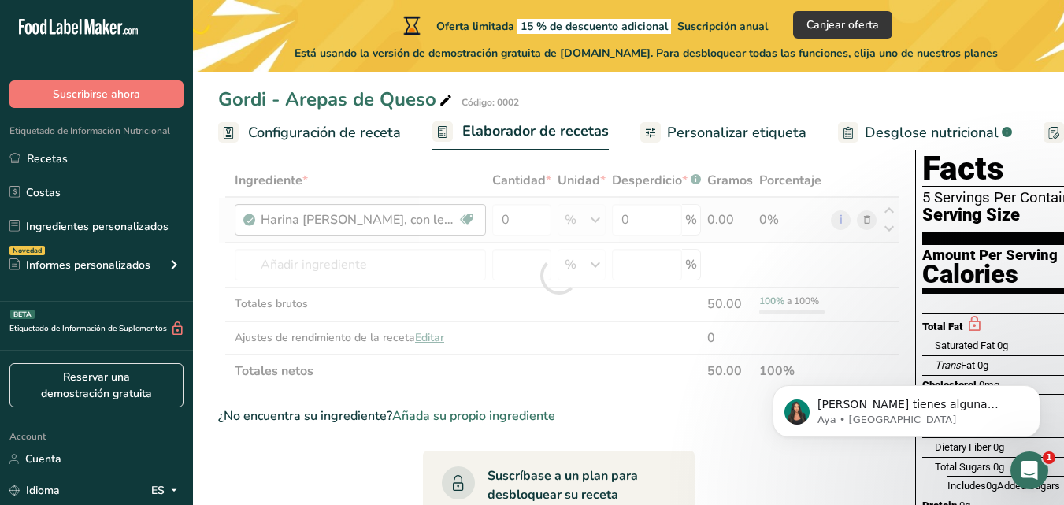
click at [470, 219] on div "Ingrediente * Cantidad * Unidad * Desperdicio * .a-a{fill:#347362;}.b-a{fill:#f…" at bounding box center [558, 276] width 681 height 224
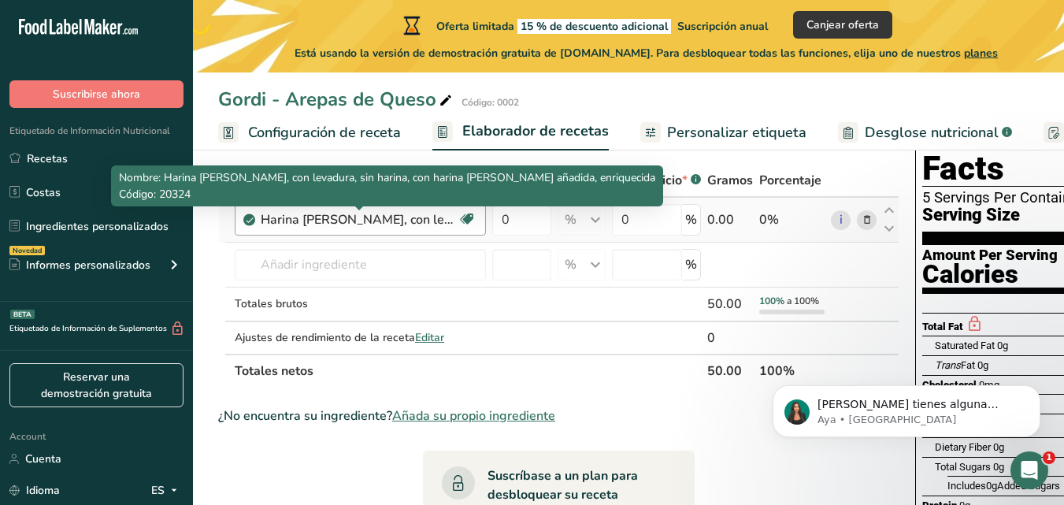
click at [396, 215] on div "Harina [PERSON_NAME], con levadura, sin harina, con harina [PERSON_NAME] añadid…" at bounding box center [359, 219] width 197 height 19
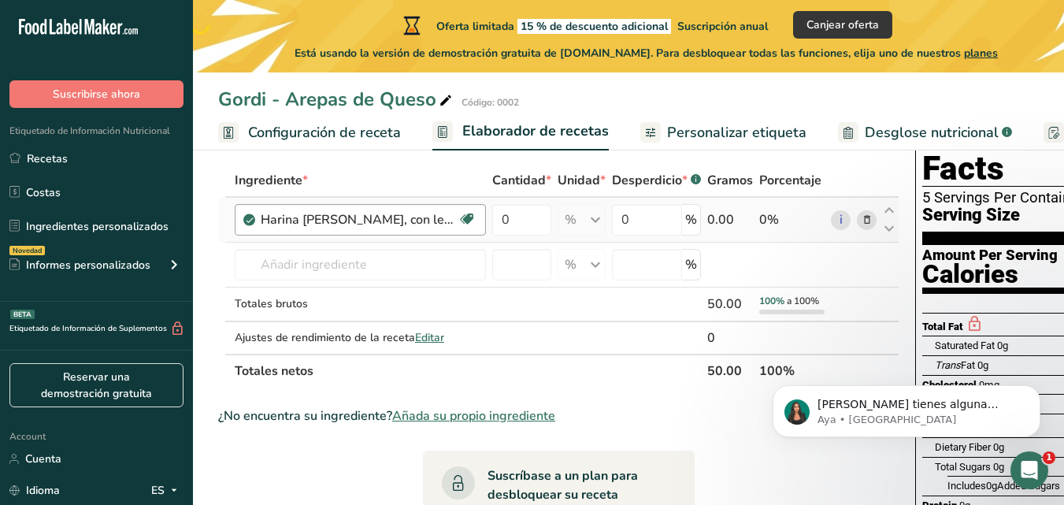
click at [398, 218] on div "Harina [PERSON_NAME], con levadura, sin harina, con harina [PERSON_NAME] añadid…" at bounding box center [359, 219] width 197 height 19
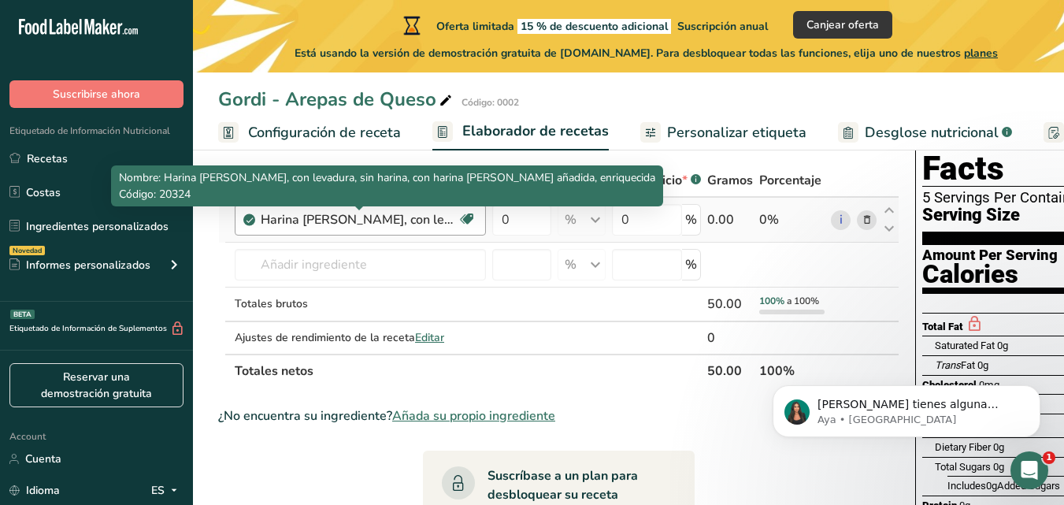
click at [398, 217] on div "Harina [PERSON_NAME], con levadura, sin harina, con harina [PERSON_NAME] añadid…" at bounding box center [359, 219] width 197 height 19
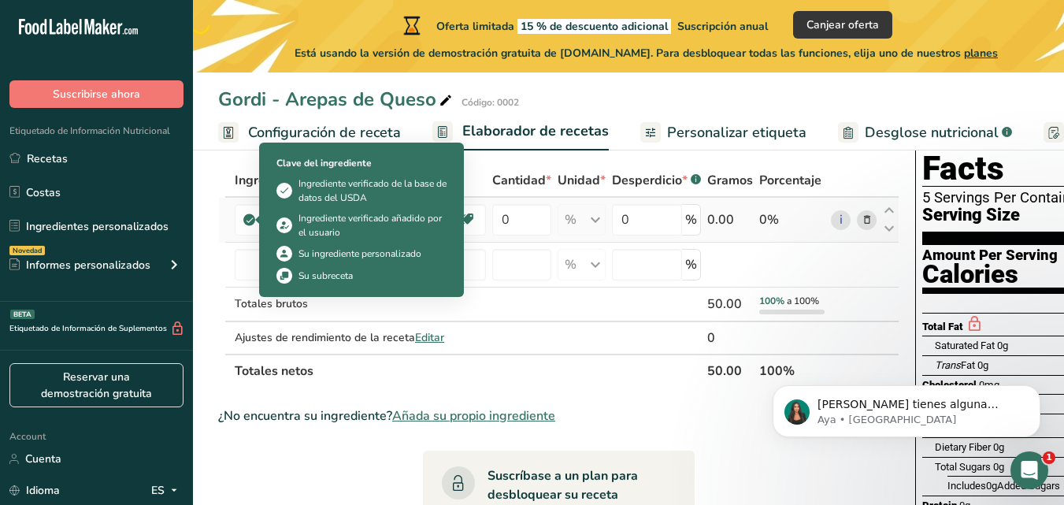
click at [252, 220] on icon at bounding box center [249, 220] width 9 height 14
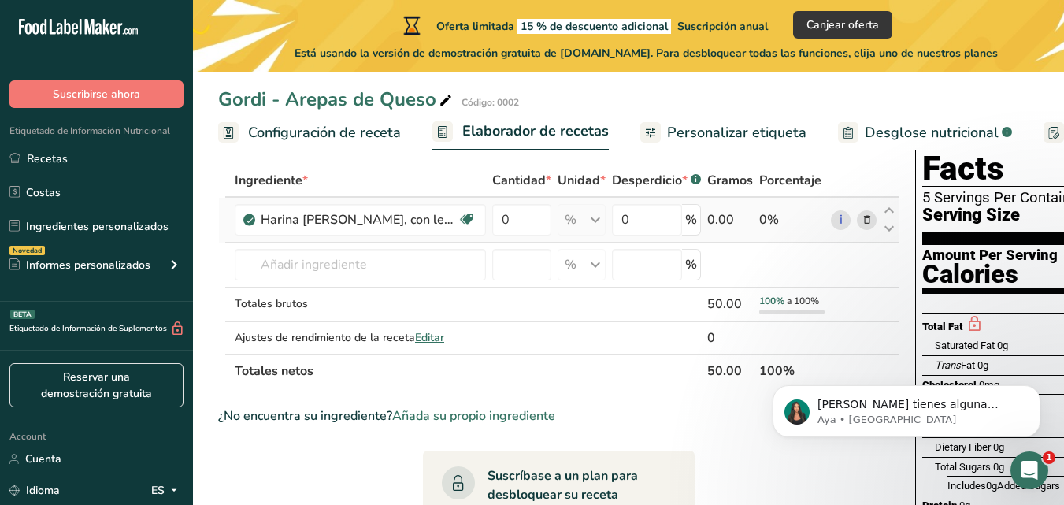
click at [250, 220] on icon at bounding box center [249, 220] width 9 height 14
click at [273, 265] on input "text" at bounding box center [360, 264] width 251 height 31
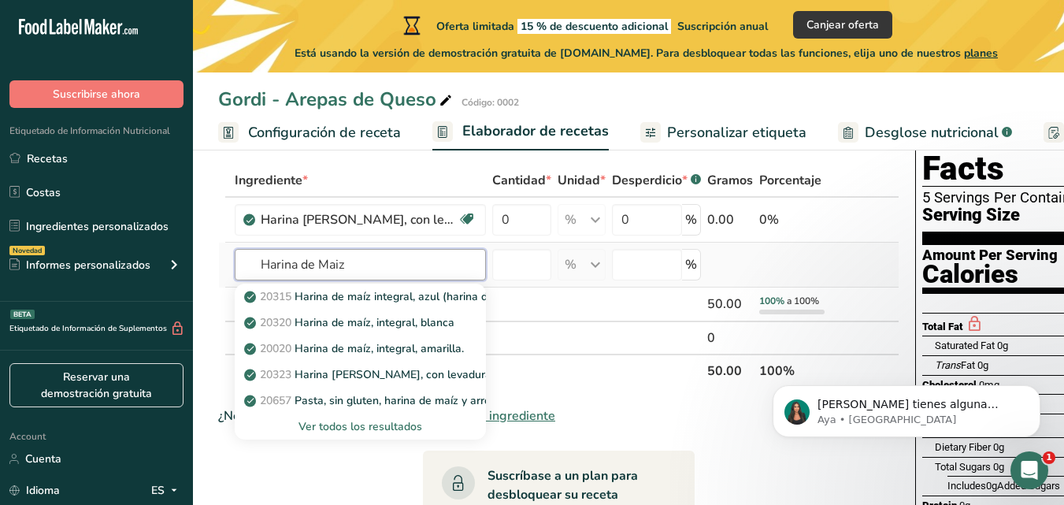
type input "Harina de Maiz"
click at [328, 427] on div "Ver todos los resultados" at bounding box center [360, 426] width 226 height 17
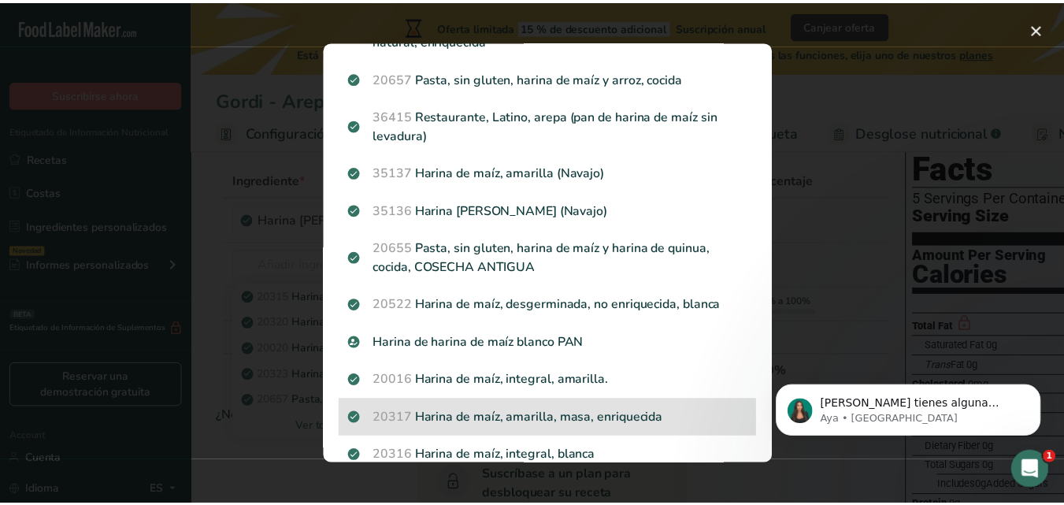
scroll to position [236, 0]
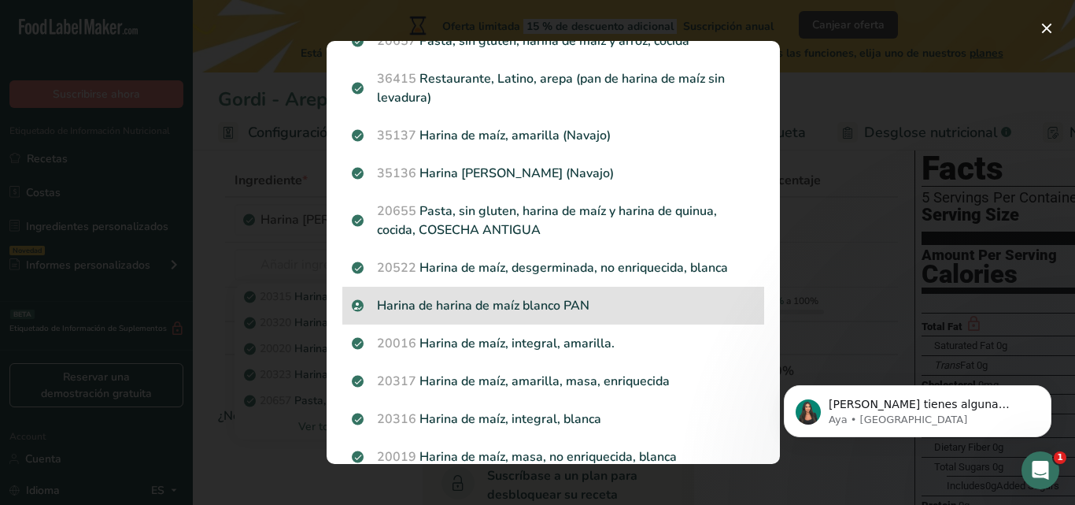
click at [480, 302] on p "Harina de harina de maíz blanco PAN" at bounding box center [553, 305] width 403 height 19
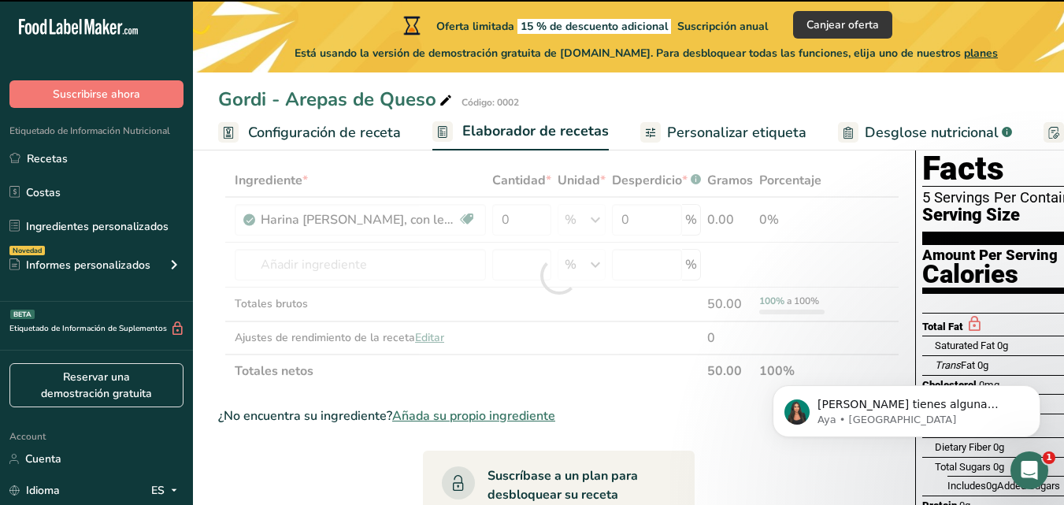
type input "0"
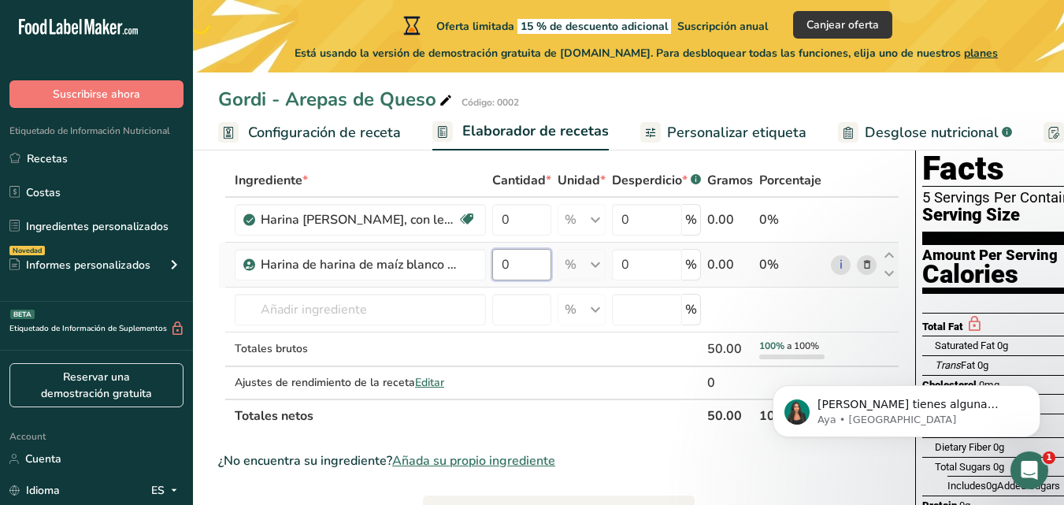
click at [521, 261] on input "0" at bounding box center [521, 264] width 59 height 31
type input "50"
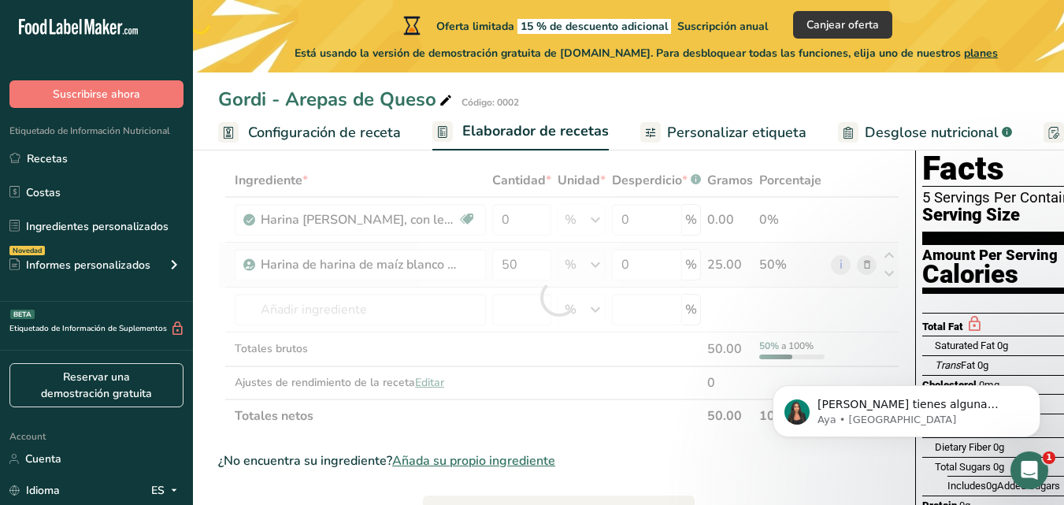
click at [572, 265] on div "Ingrediente * Cantidad * Unidad * Desperdicio * .a-a{fill:#347362;}.b-a{fill:#f…" at bounding box center [558, 298] width 681 height 268
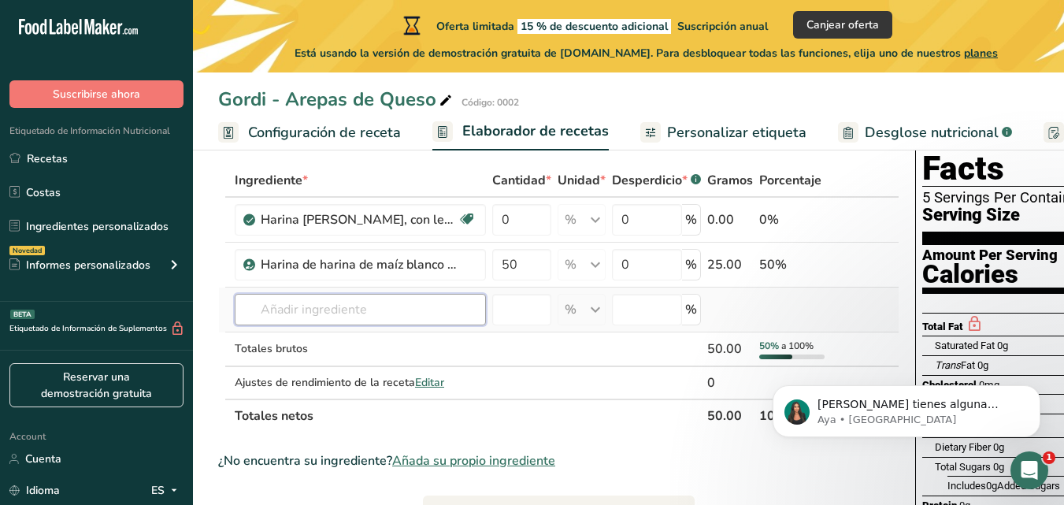
click at [271, 309] on input "text" at bounding box center [360, 309] width 251 height 31
type input "Quesos y Lacteos"
click at [265, 371] on div "Añada su propio ingrediente" at bounding box center [360, 367] width 226 height 17
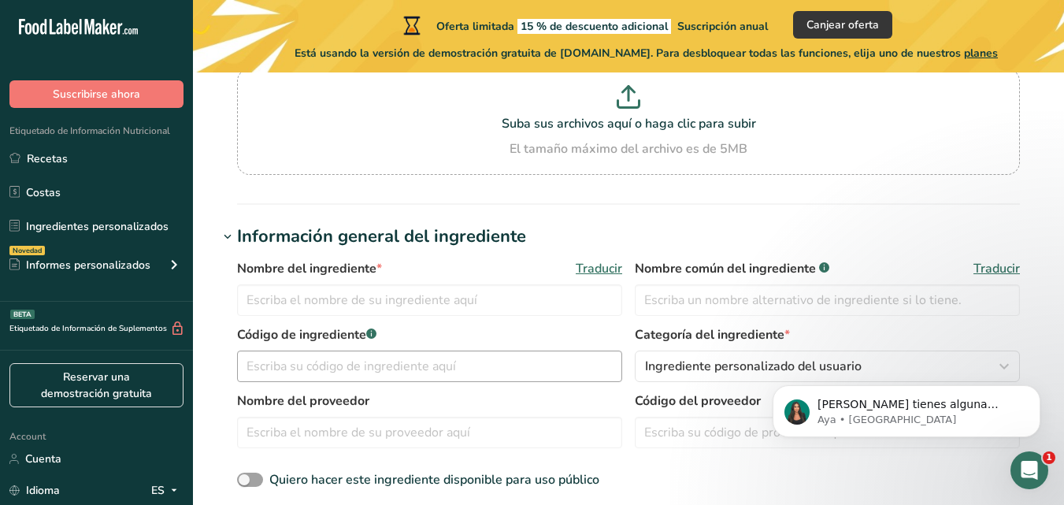
scroll to position [236, 0]
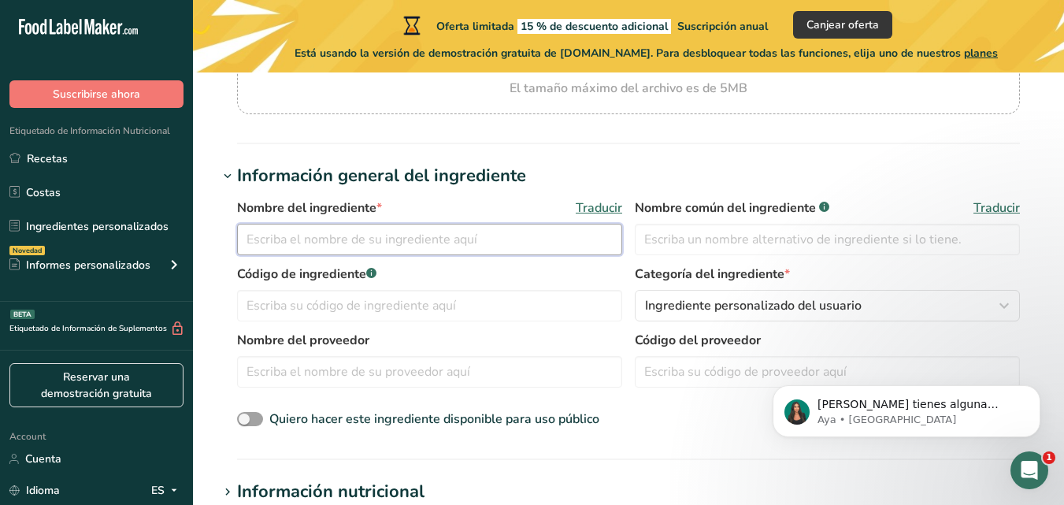
click at [257, 239] on input "text" at bounding box center [429, 239] width 385 height 31
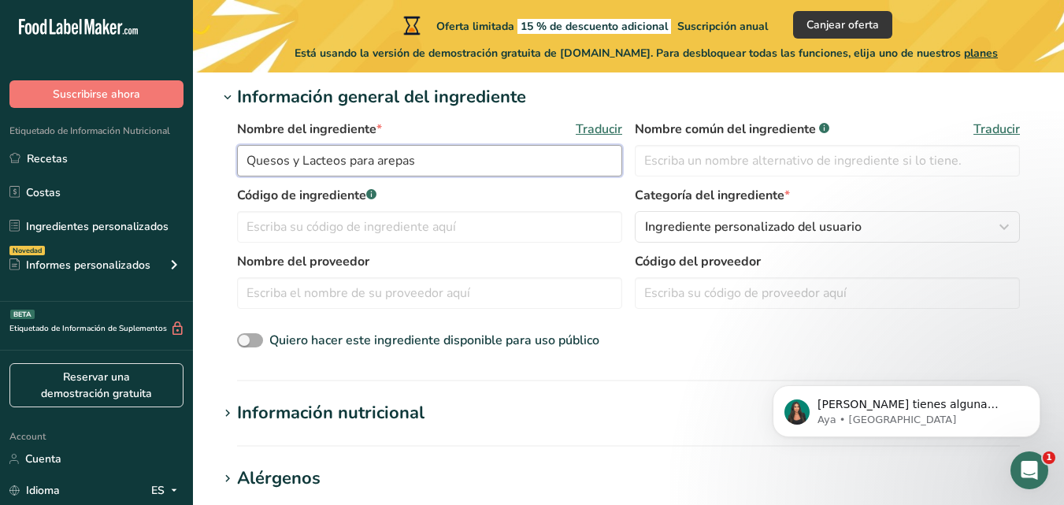
type input "Quesos y Lacteos para arepas"
click at [255, 339] on span at bounding box center [250, 340] width 26 height 15
click at [247, 339] on input "Quiero hacer este ingrediente disponible para uso público" at bounding box center [242, 340] width 10 height 10
checkbox input "true"
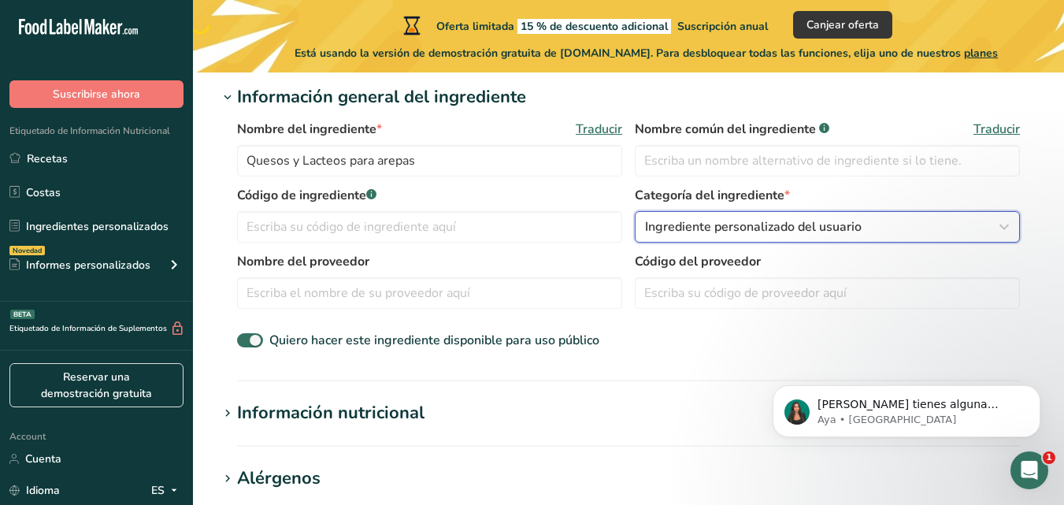
click at [828, 226] on span "Ingrediente personalizado del usuario" at bounding box center [753, 226] width 217 height 19
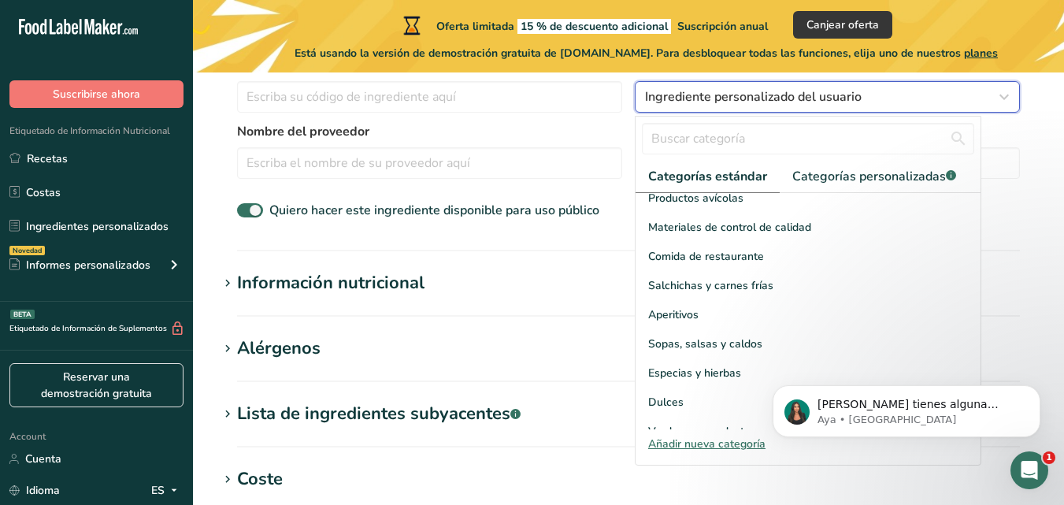
scroll to position [472, 0]
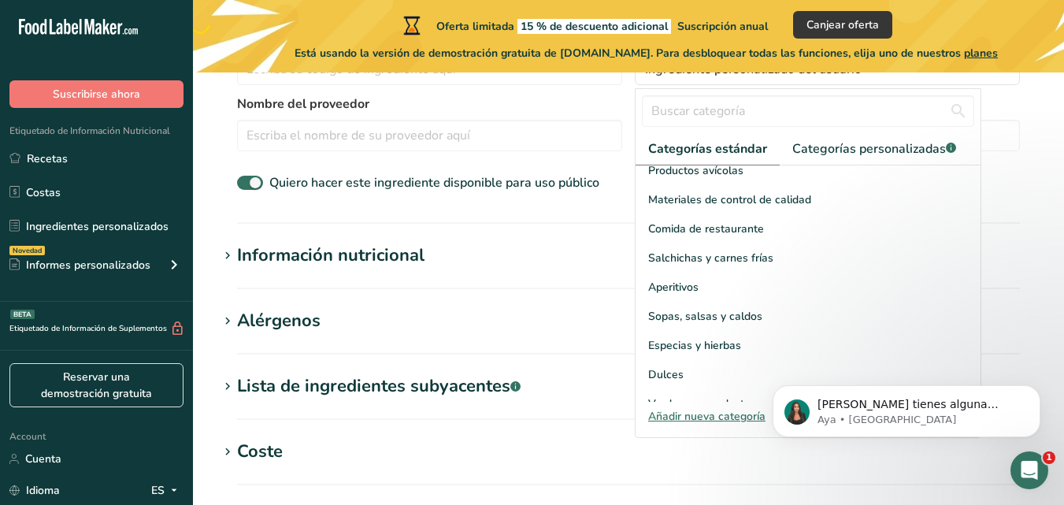
click at [701, 411] on div "Añadir nueva categoría" at bounding box center [807, 416] width 345 height 17
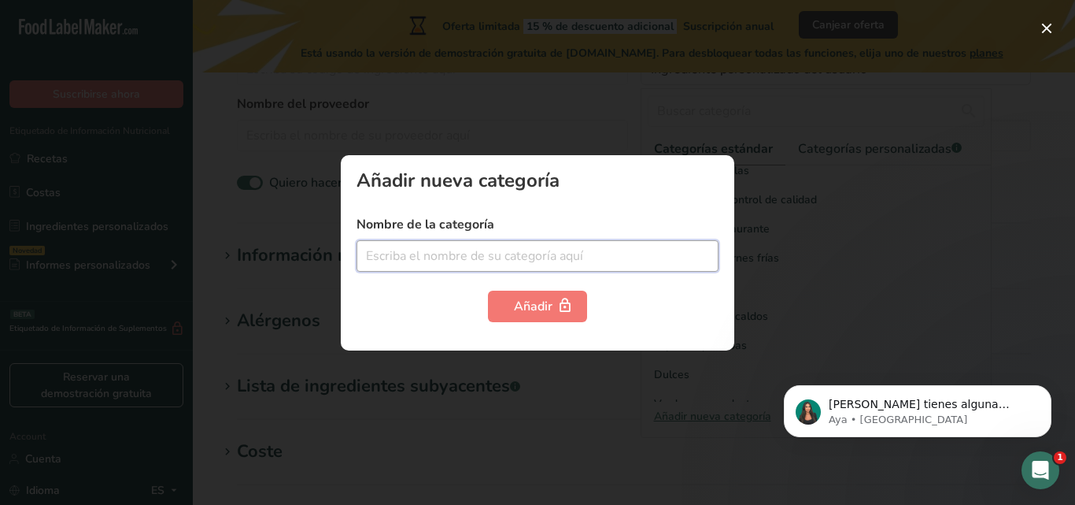
click at [387, 256] on input "text" at bounding box center [538, 255] width 362 height 31
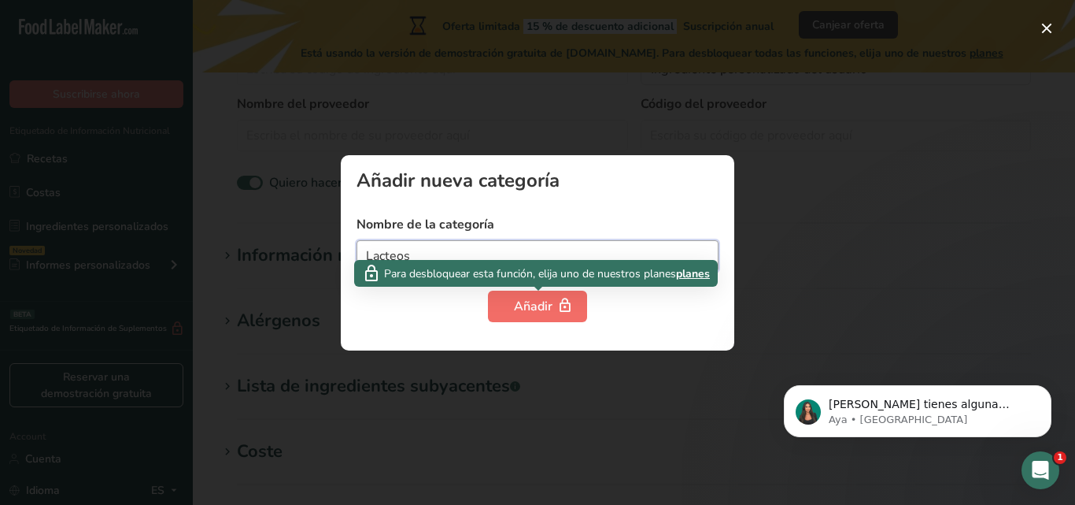
type input "Lacteos"
click at [548, 308] on div "Añadir" at bounding box center [537, 306] width 47 height 19
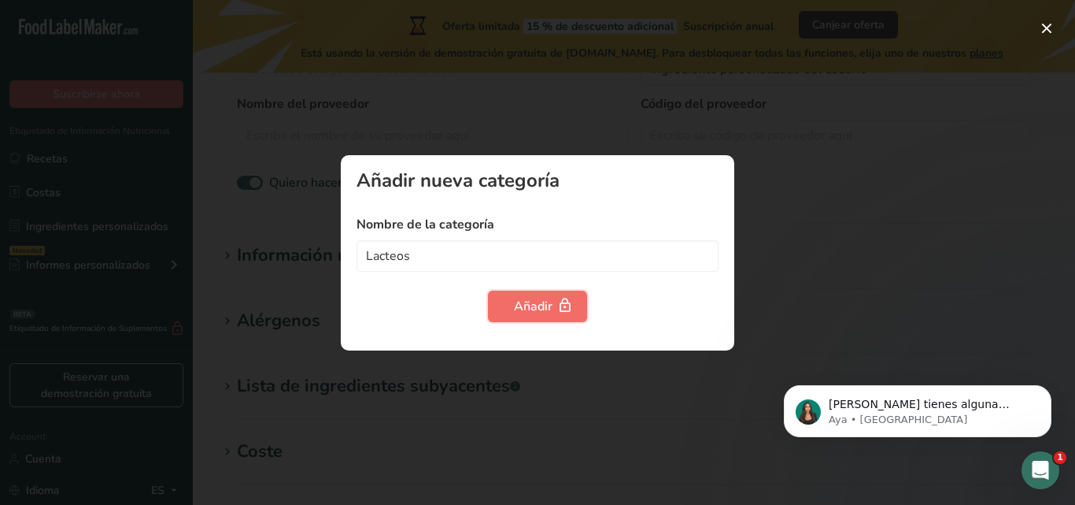
click at [538, 305] on div "Añadir" at bounding box center [537, 306] width 47 height 19
click at [1049, 28] on button "button" at bounding box center [1047, 28] width 25 height 25
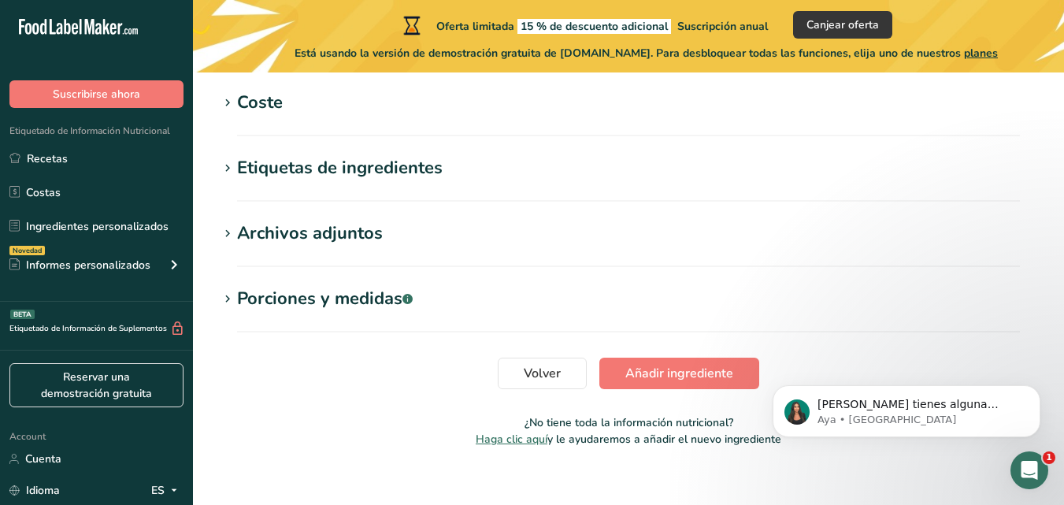
scroll to position [839, 0]
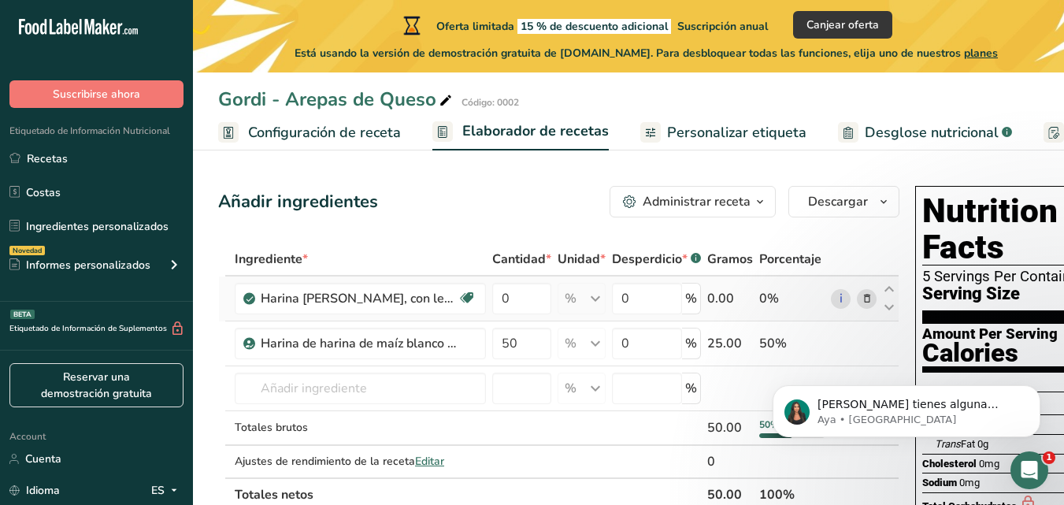
click at [868, 299] on icon at bounding box center [866, 299] width 11 height 17
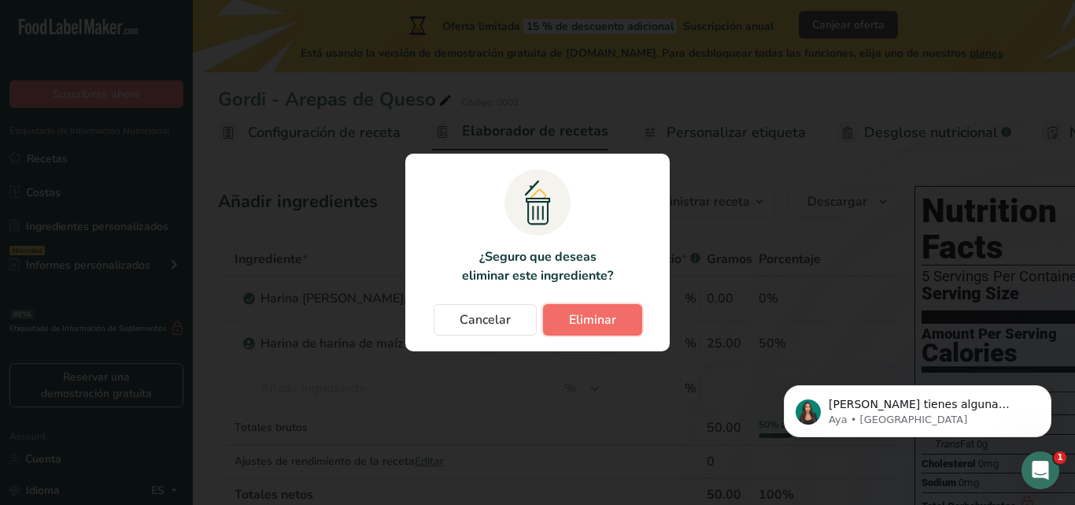
click at [574, 315] on span "Eliminar" at bounding box center [592, 319] width 47 height 19
type input "50"
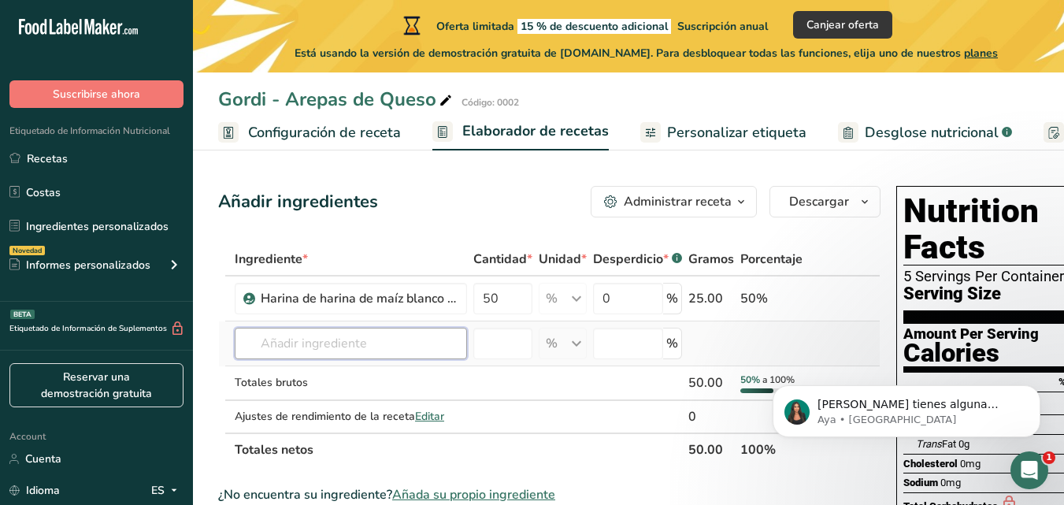
click at [272, 340] on input "text" at bounding box center [351, 343] width 232 height 31
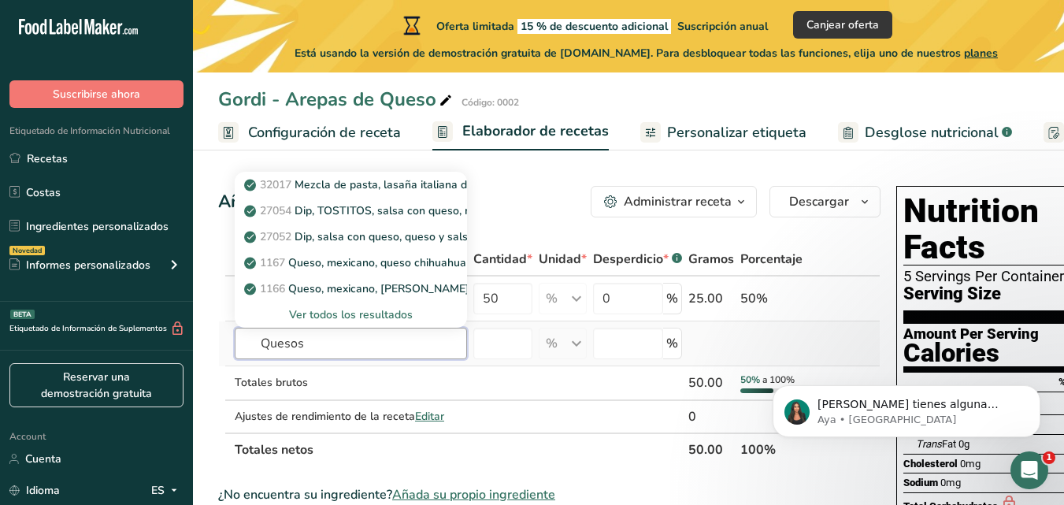
type input "Quesos"
click at [328, 312] on div "Ver todos los resultados" at bounding box center [350, 314] width 207 height 17
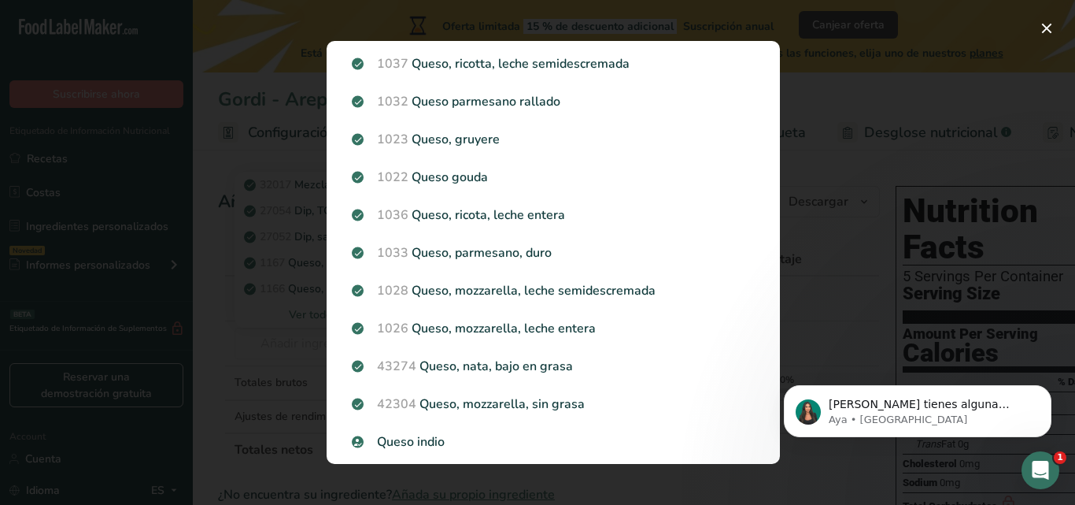
scroll to position [853, 0]
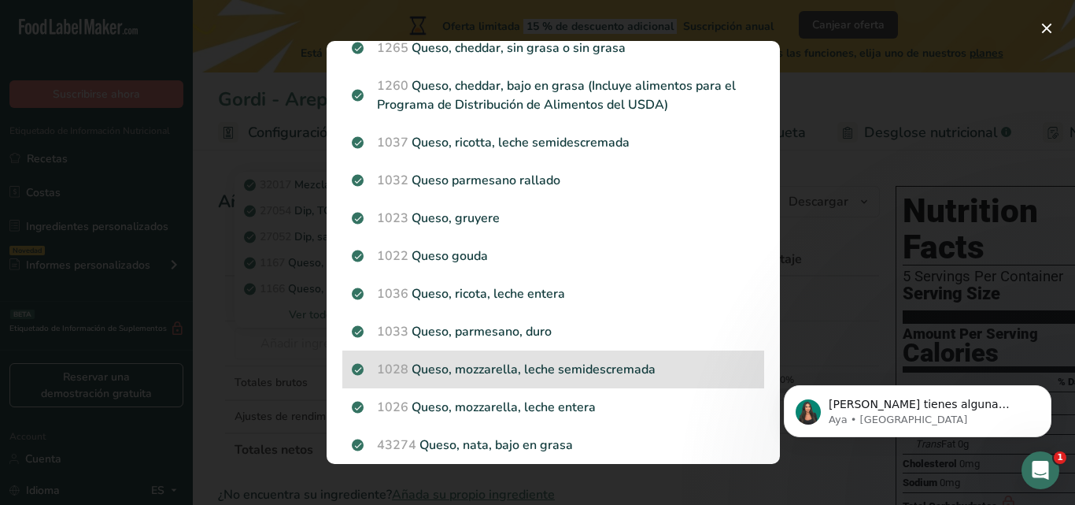
click at [602, 379] on p "1028 Queso, mozzarella, leche semidescremada" at bounding box center [553, 369] width 403 height 19
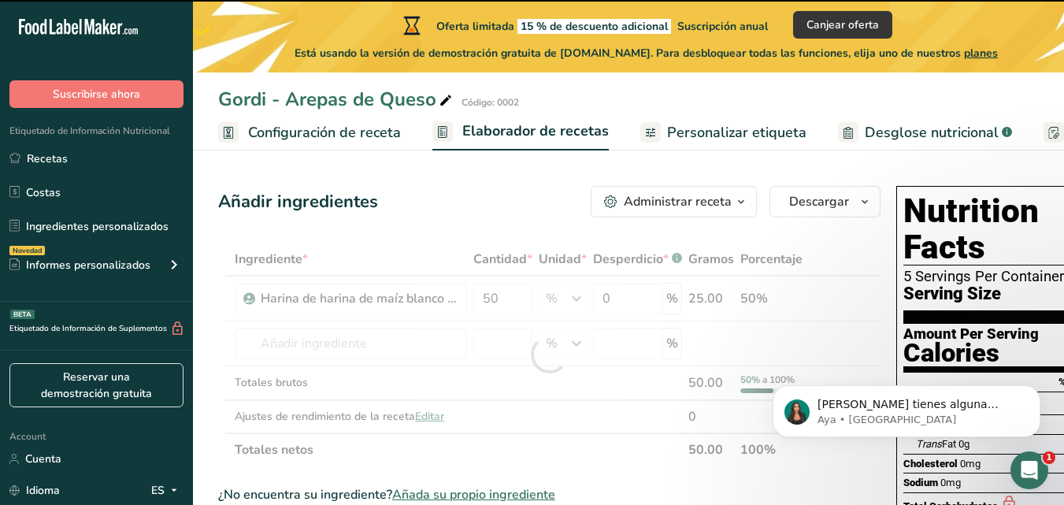
type input "0"
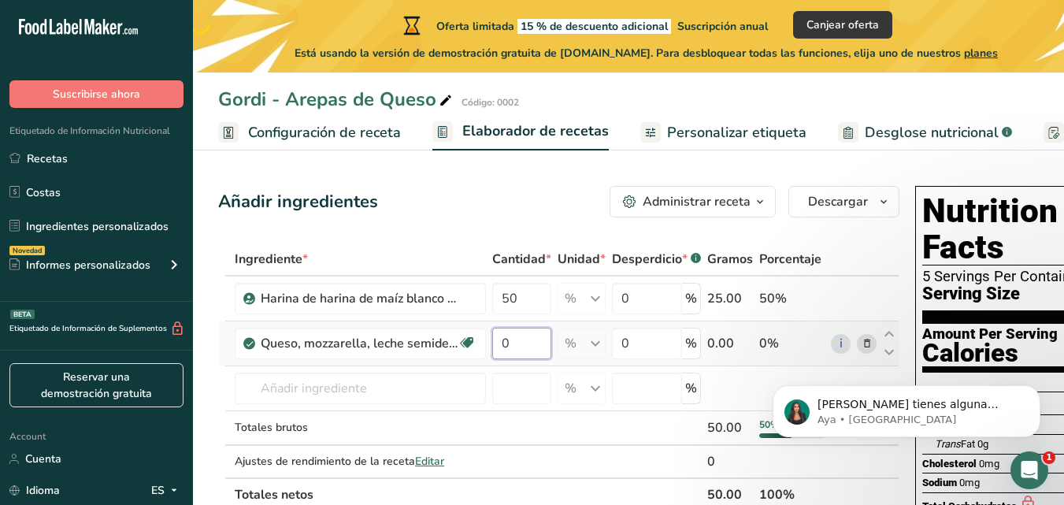
click at [523, 342] on input "0" at bounding box center [521, 343] width 59 height 31
type input "30"
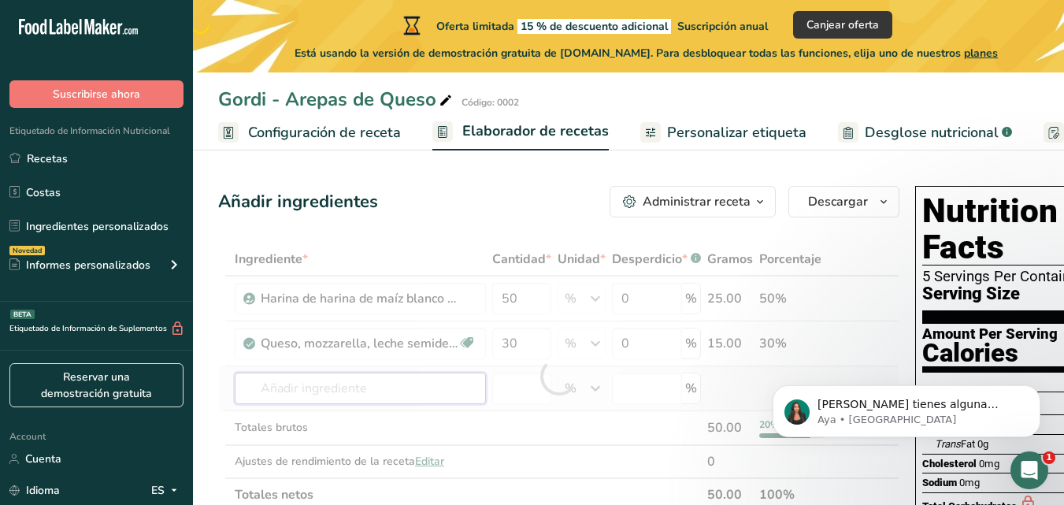
click at [388, 391] on div "Ingrediente * Cantidad * Unidad * Desperdicio * .a-a{fill:#347362;}.b-a{fill:#f…" at bounding box center [558, 376] width 681 height 268
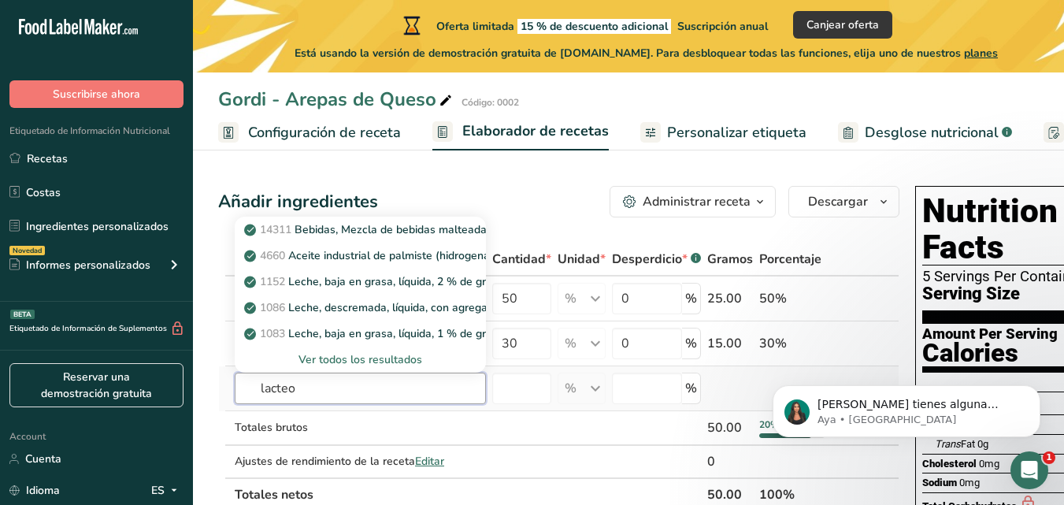
type input "lacteo"
click at [331, 359] on div "Ver todos los resultados" at bounding box center [360, 359] width 226 height 17
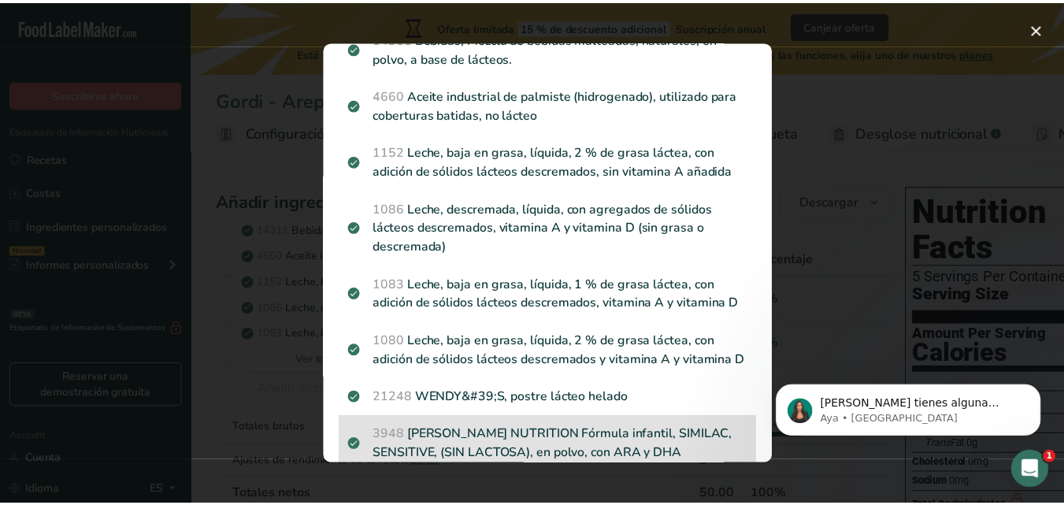
scroll to position [0, 0]
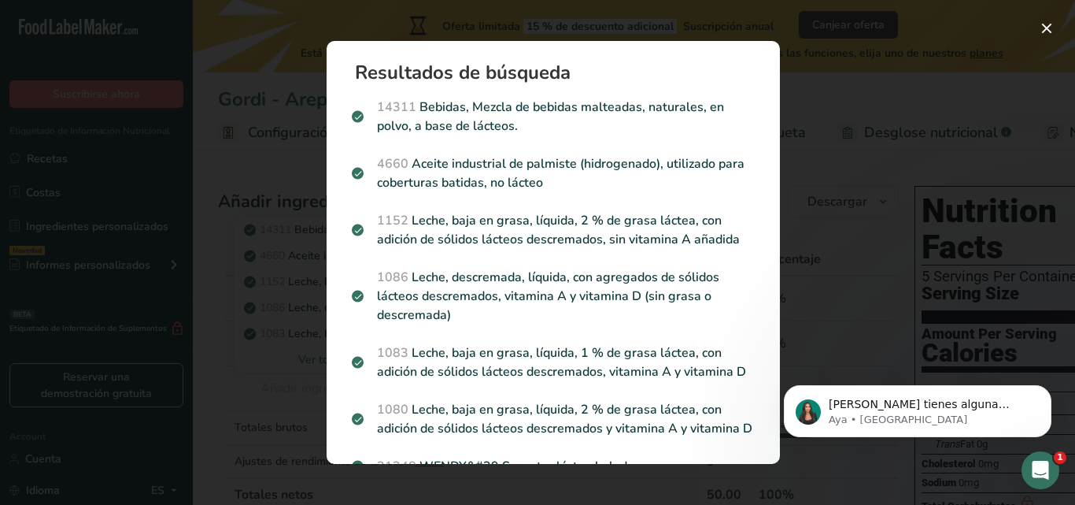
click at [227, 405] on div "Search results modal" at bounding box center [537, 252] width 1075 height 505
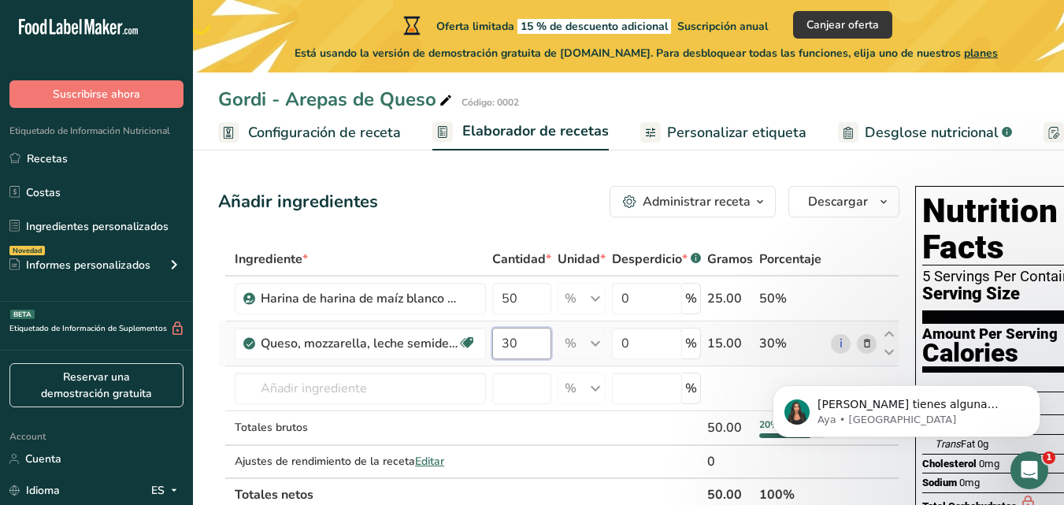
click at [521, 339] on input "30" at bounding box center [521, 343] width 59 height 31
type input "3"
type input "50"
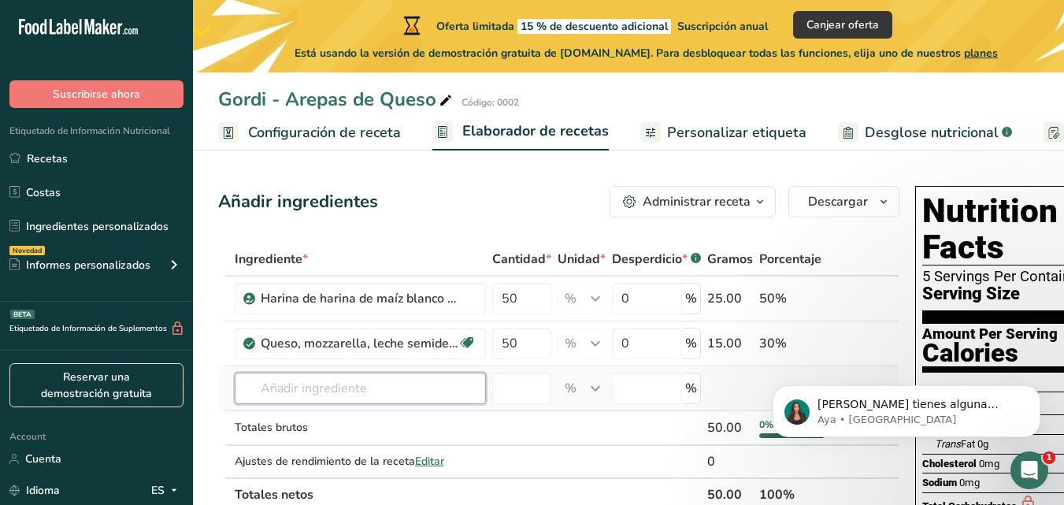
click at [258, 383] on div "Ingrediente * Cantidad * Unidad * Desperdicio * .a-a{fill:#347362;}.b-a{fill:#f…" at bounding box center [558, 376] width 681 height 268
click at [712, 130] on span "Personalizar etiqueta" at bounding box center [736, 132] width 139 height 21
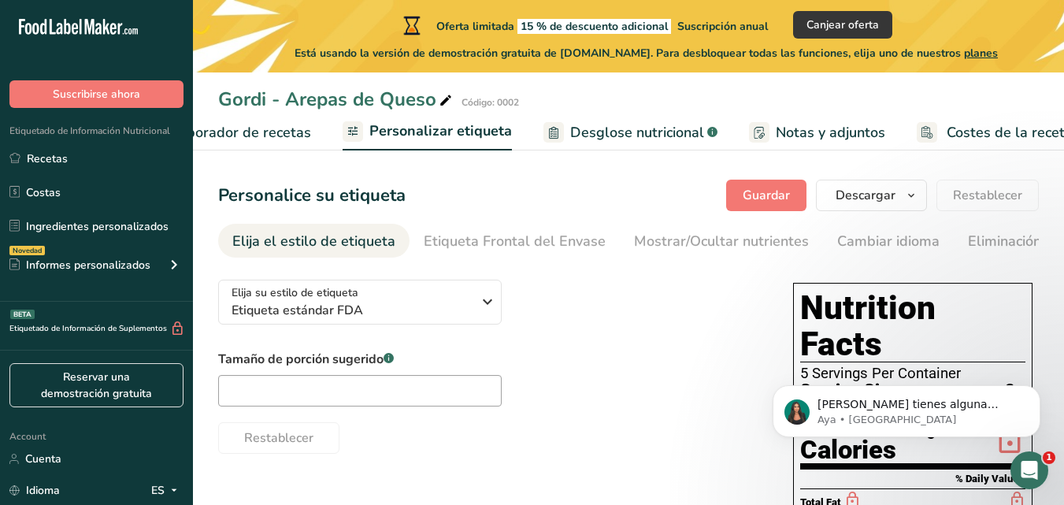
scroll to position [0, 323]
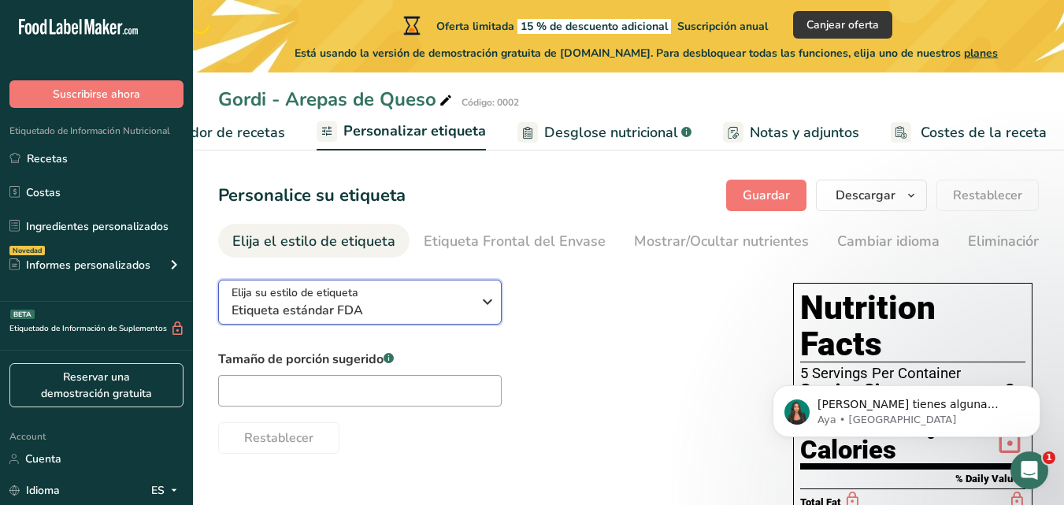
click at [485, 306] on icon "button" at bounding box center [487, 301] width 19 height 28
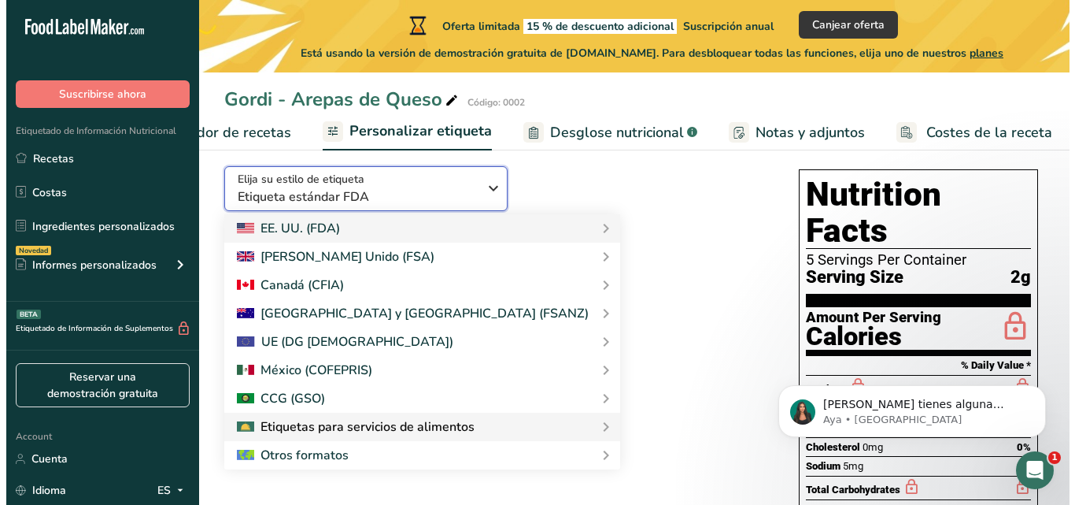
scroll to position [157, 0]
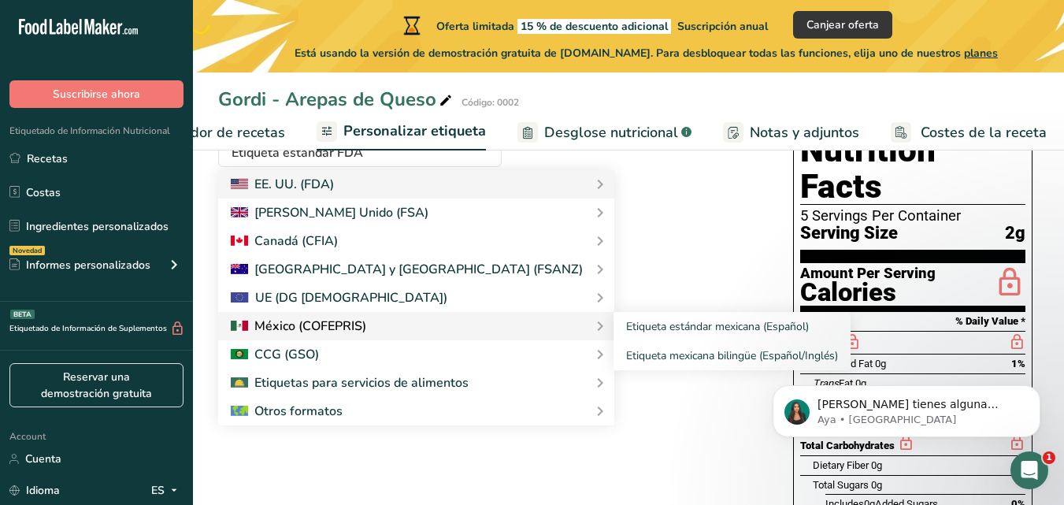
click at [361, 326] on div at bounding box center [298, 325] width 135 height 19
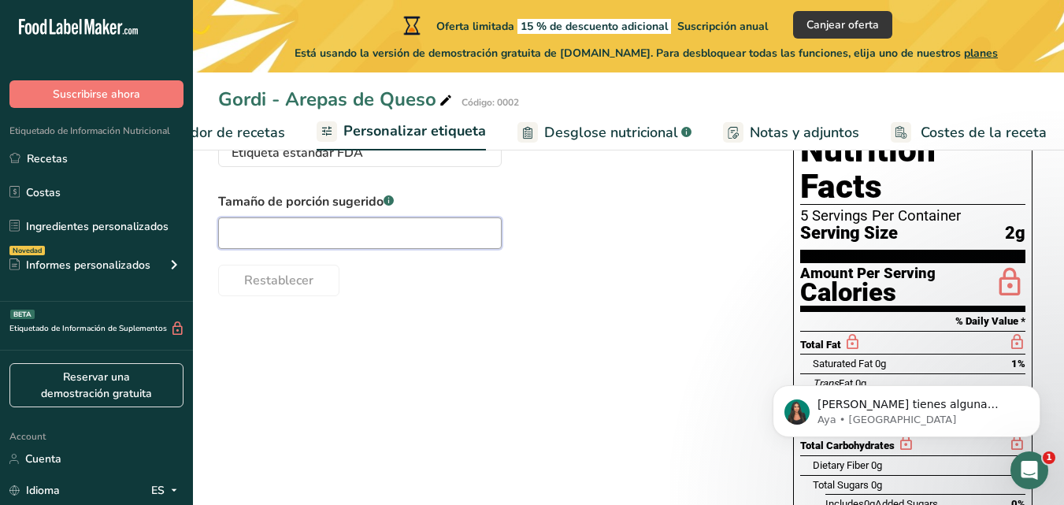
click at [320, 234] on input "text" at bounding box center [359, 232] width 283 height 31
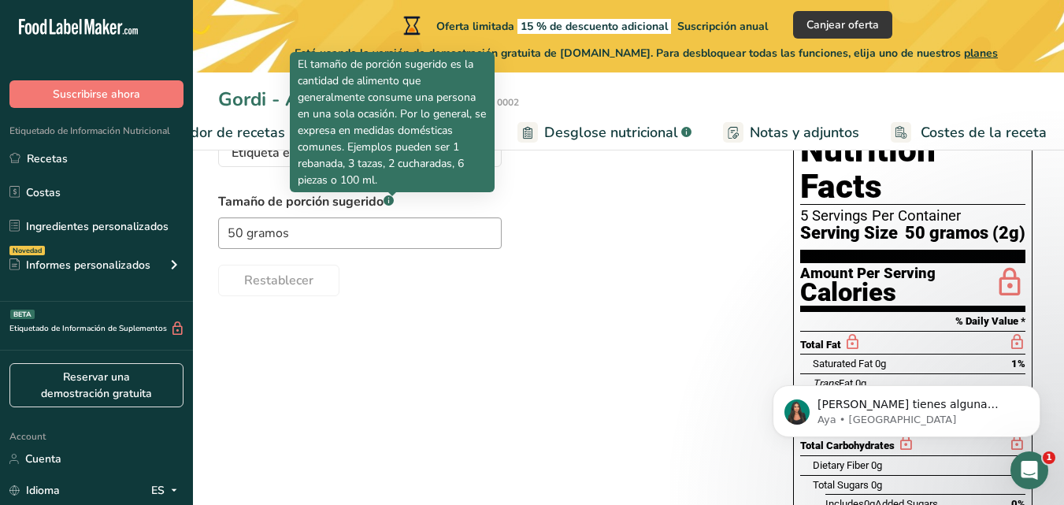
click at [391, 202] on rect at bounding box center [388, 200] width 10 height 10
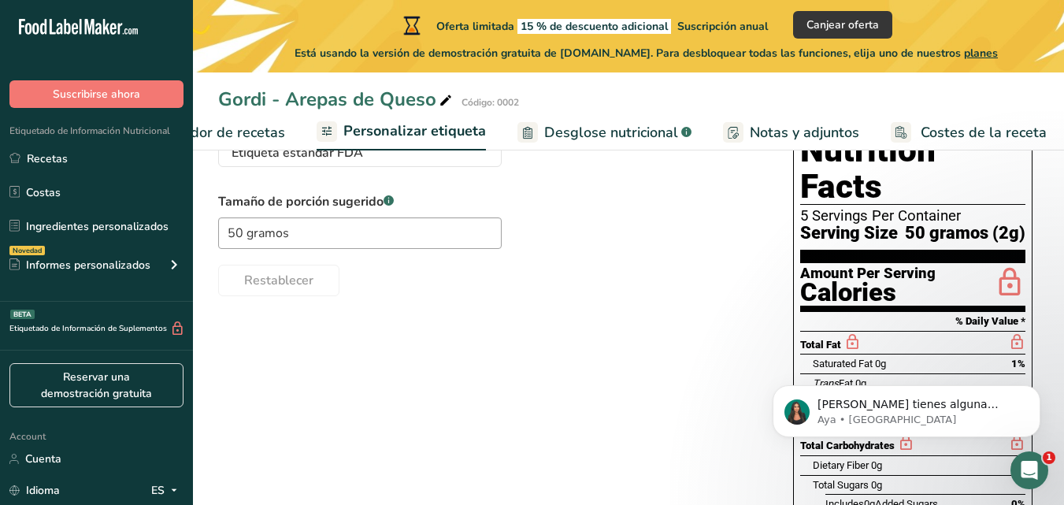
click at [389, 202] on rect at bounding box center [388, 200] width 10 height 10
drag, startPoint x: 309, startPoint y: 237, endPoint x: 213, endPoint y: 235, distance: 95.3
click at [213, 235] on section "Personalice su etiqueta [GEOGRAPHIC_DATA] [GEOGRAPHIC_DATA] [PERSON_NAME] qué m…" at bounding box center [628, 392] width 871 height 791
type input "2 Gorditas"
click at [461, 294] on div "Restablecer" at bounding box center [489, 277] width 543 height 38
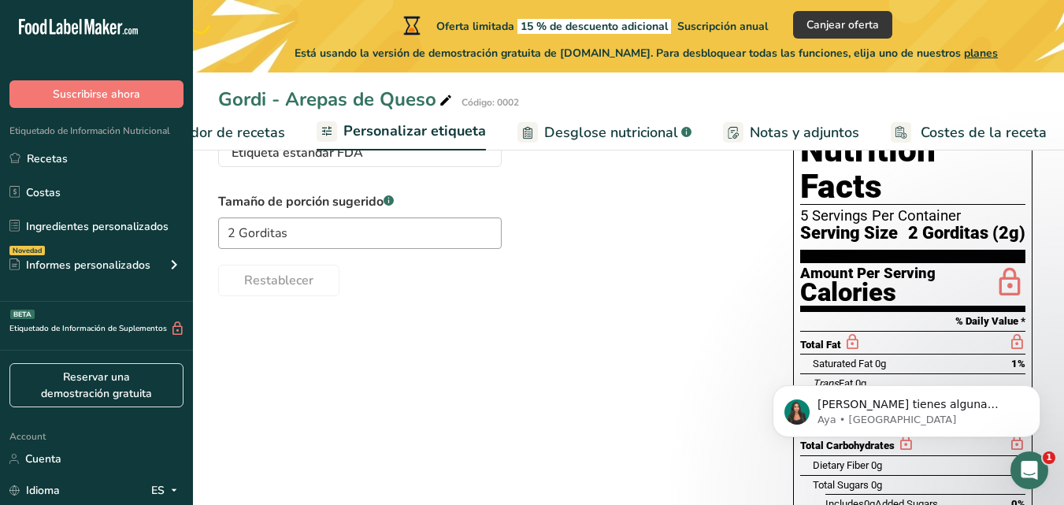
click at [564, 131] on span "Desglose nutricional" at bounding box center [611, 132] width 134 height 21
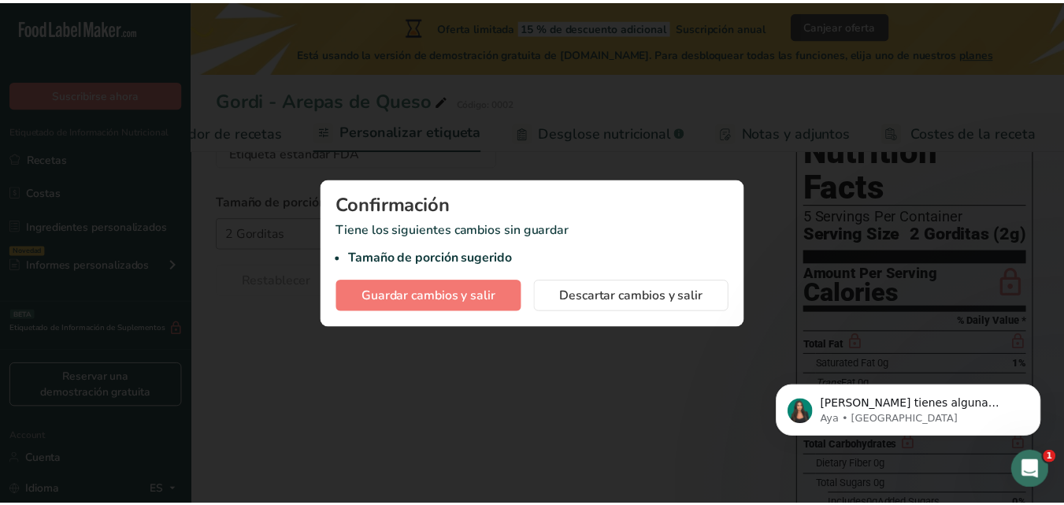
scroll to position [0, 311]
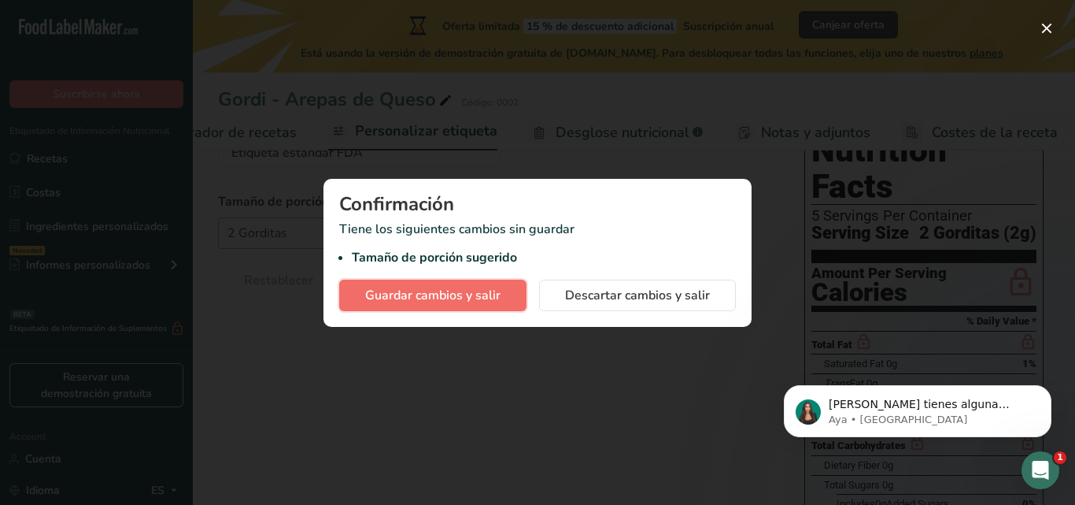
click at [428, 300] on span "Guardar cambios y salir" at bounding box center [432, 295] width 135 height 19
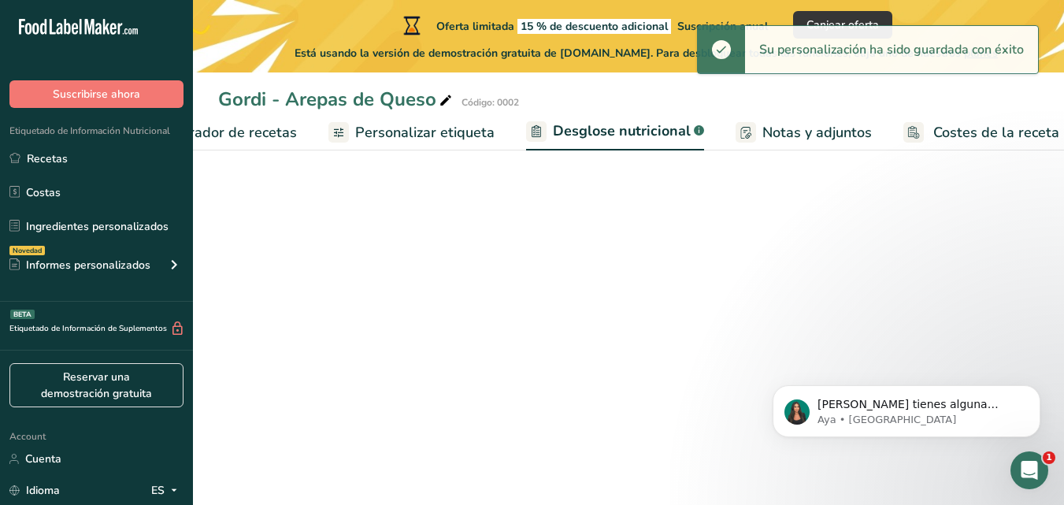
select select "Calories"
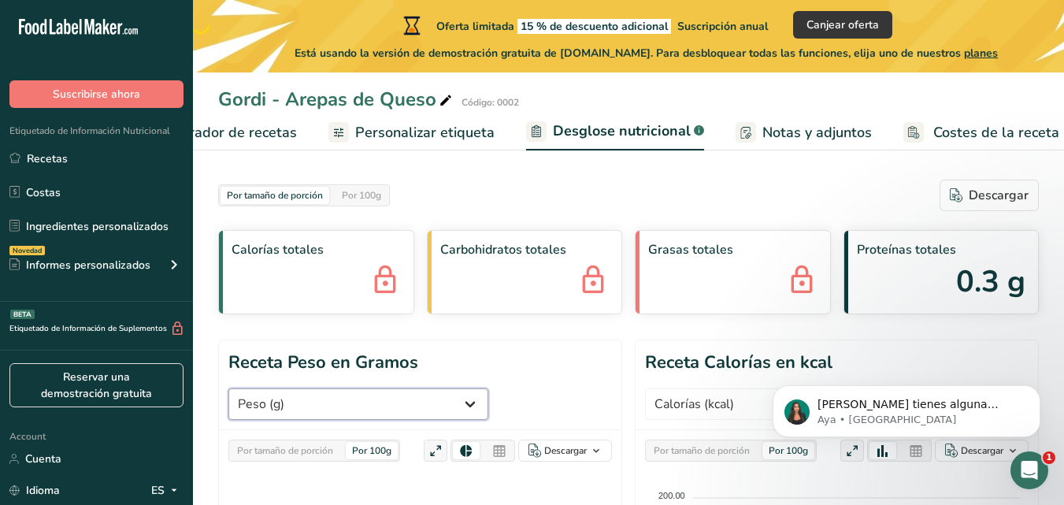
click at [447, 401] on select "Peso (g) Calorías (kcal) Energía KJ (kj) Grasa Total (g) Grasa Saturada (g) Gra…" at bounding box center [358, 403] width 260 height 31
click at [553, 354] on header "Receta Peso en Gramos Peso (g) Calorías (kcal) Energía KJ (kj) Grasa Total (g) …" at bounding box center [420, 385] width 402 height 90
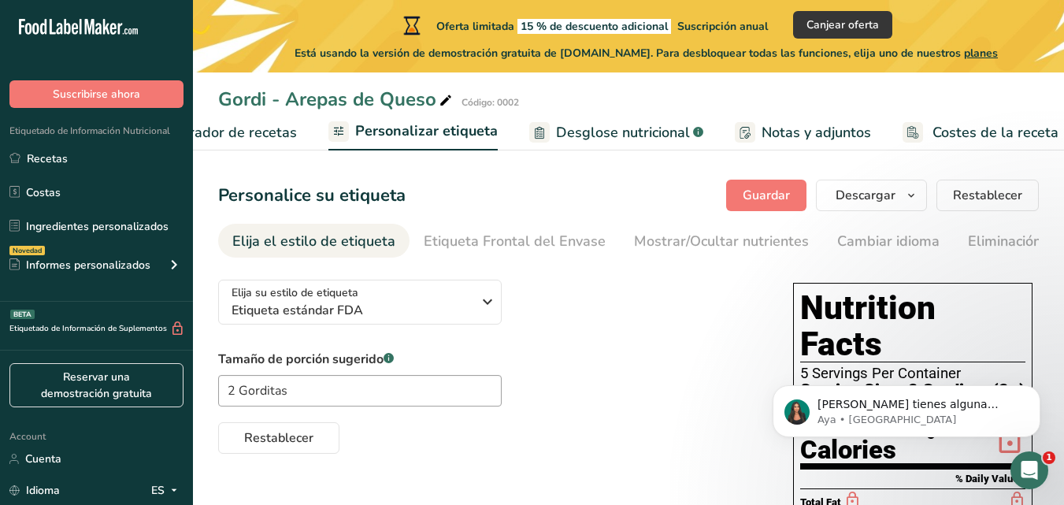
scroll to position [157, 0]
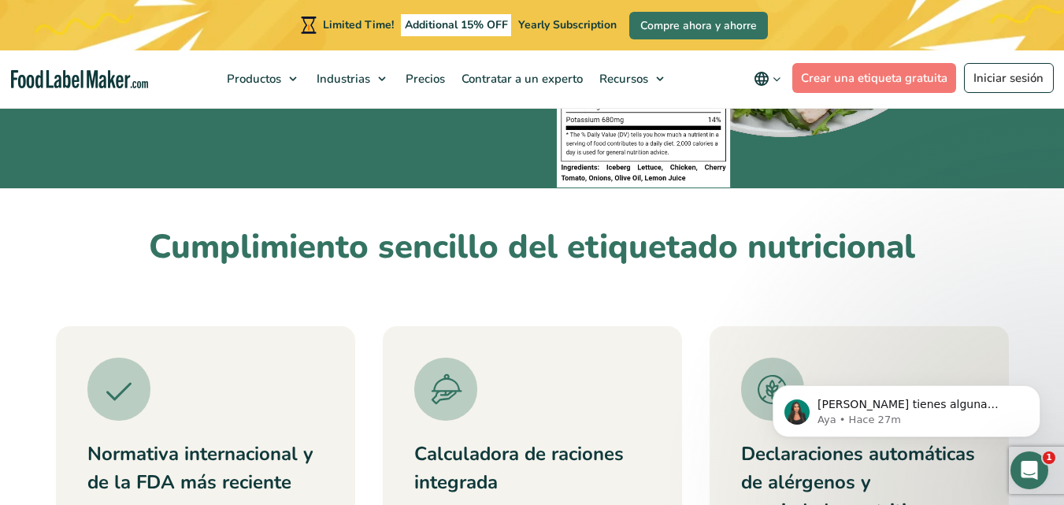
scroll to position [394, 0]
